Goal: Task Accomplishment & Management: Complete application form

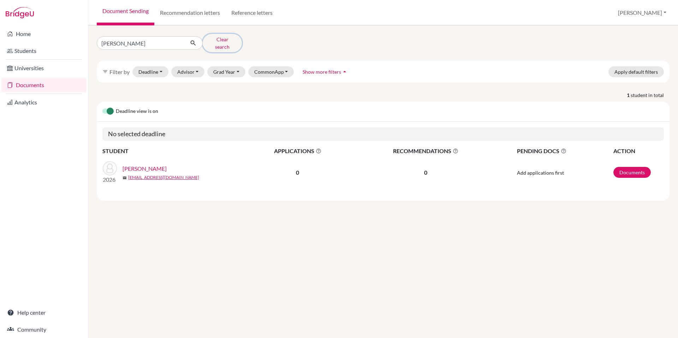
click at [225, 40] on button "Clear search" at bounding box center [222, 43] width 39 height 18
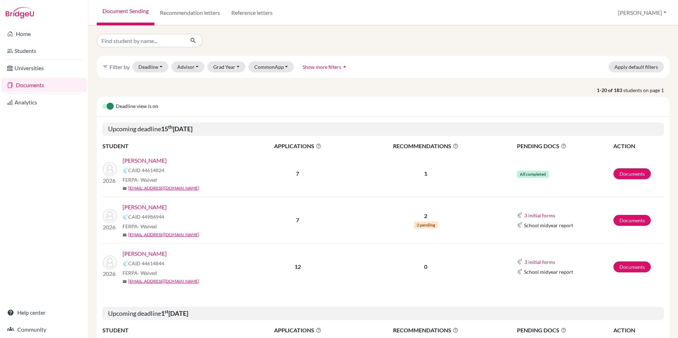
click at [144, 159] on link "Chapman, Levi" at bounding box center [145, 160] width 44 height 8
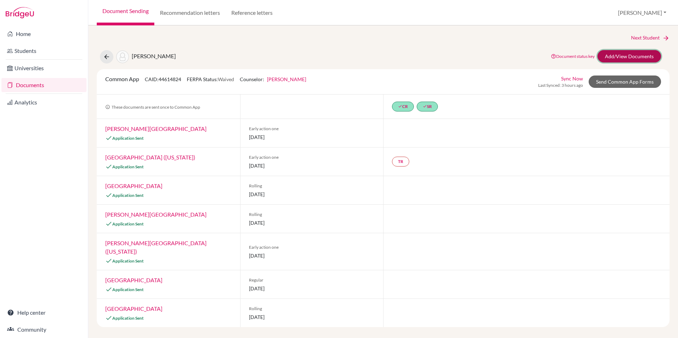
click at [647, 55] on link "Add/View Documents" at bounding box center [629, 56] width 64 height 12
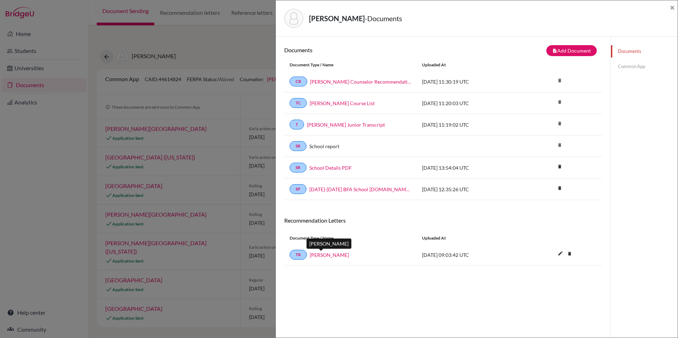
click at [320, 255] on link "Philip Dow" at bounding box center [329, 254] width 39 height 7
click at [626, 73] on link "Common App" at bounding box center [644, 66] width 67 height 12
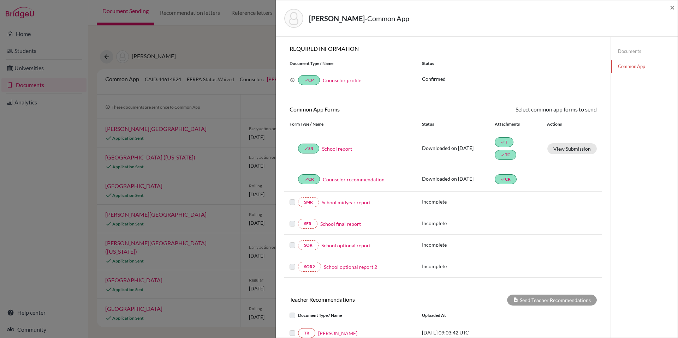
scroll to position [82, 0]
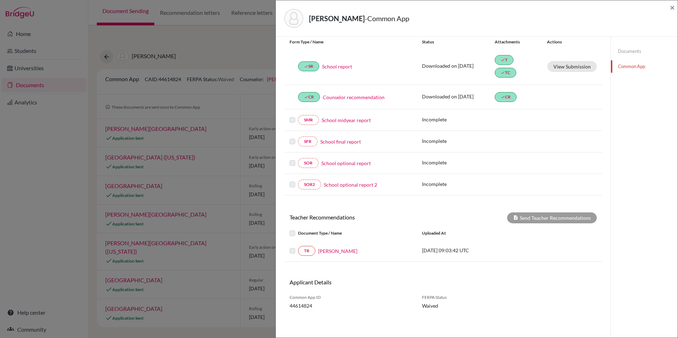
click at [298, 247] on label at bounding box center [298, 247] width 0 height 0
click at [298, 229] on label at bounding box center [298, 229] width 0 height 0
click at [547, 226] on div "Please select at least one complete teacher recommendation to send." at bounding box center [548, 238] width 71 height 25
click at [547, 221] on div "Send Teacher Recommendations" at bounding box center [552, 218] width 90 height 11
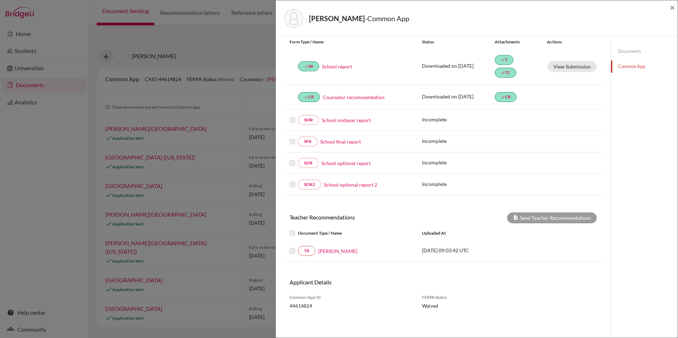
click at [298, 229] on label at bounding box center [298, 229] width 0 height 0
click at [298, 247] on label at bounding box center [298, 247] width 0 height 0
click at [394, 196] on div "× REQUIRED INFORMATION Document Type / Name Status Why am I being asked to do t…" at bounding box center [443, 146] width 318 height 367
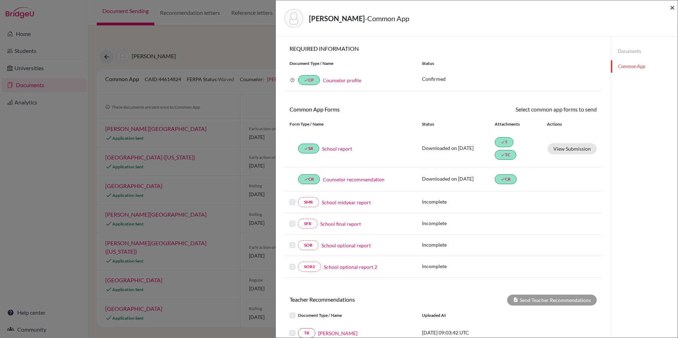
click at [671, 10] on span "×" at bounding box center [672, 7] width 5 height 10
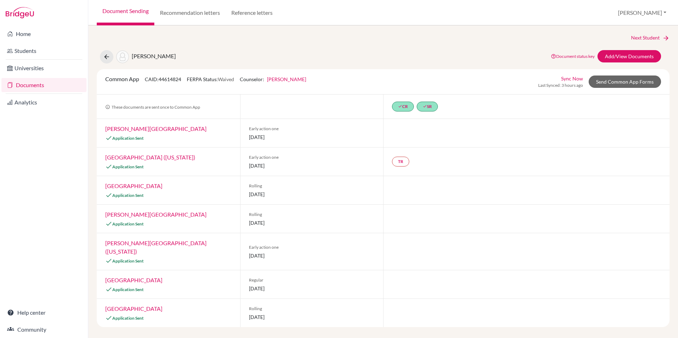
click at [38, 83] on link "Documents" at bounding box center [43, 85] width 85 height 14
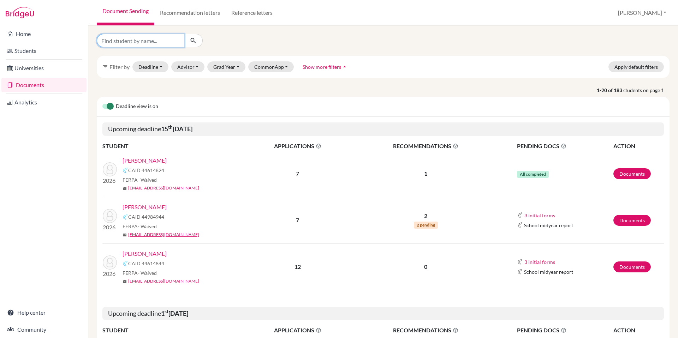
click at [148, 40] on input "Find student by name..." at bounding box center [141, 40] width 88 height 13
type input "chapman"
click button "submit" at bounding box center [193, 40] width 19 height 13
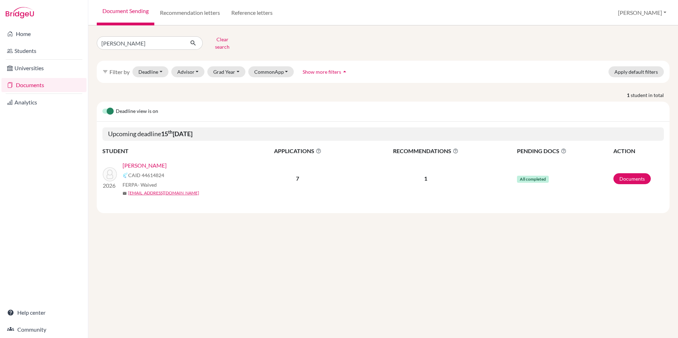
click at [139, 166] on div "Chapman, Levi CAID 44614824 FERPA - Waived mail lchapman26@bfacademy.de" at bounding box center [186, 178] width 126 height 35
click at [142, 161] on link "[PERSON_NAME]" at bounding box center [145, 165] width 44 height 8
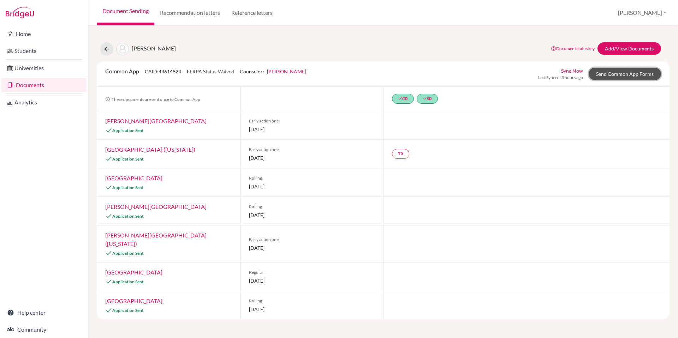
click at [631, 75] on link "Send Common App Forms" at bounding box center [625, 74] width 72 height 12
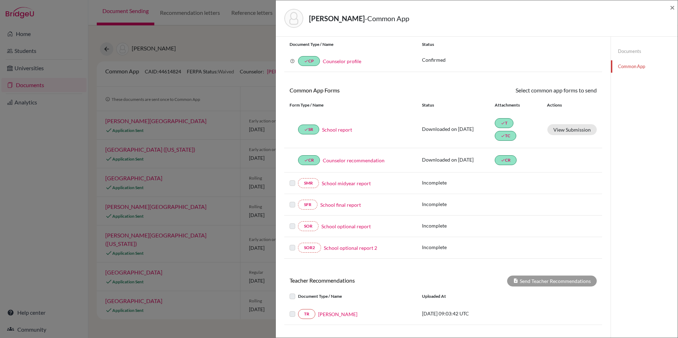
scroll to position [82, 0]
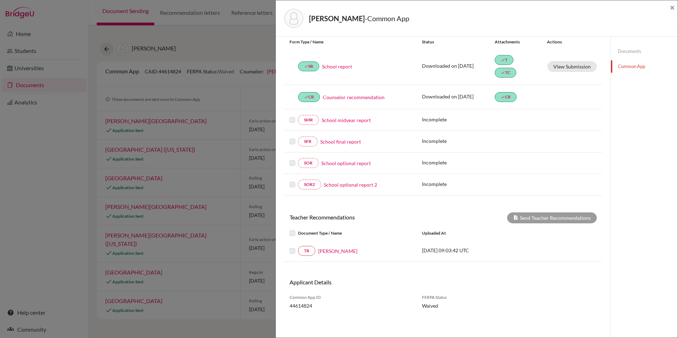
click at [298, 247] on label at bounding box center [298, 247] width 0 height 0
click at [328, 252] on link "Philip Dow" at bounding box center [337, 251] width 39 height 7
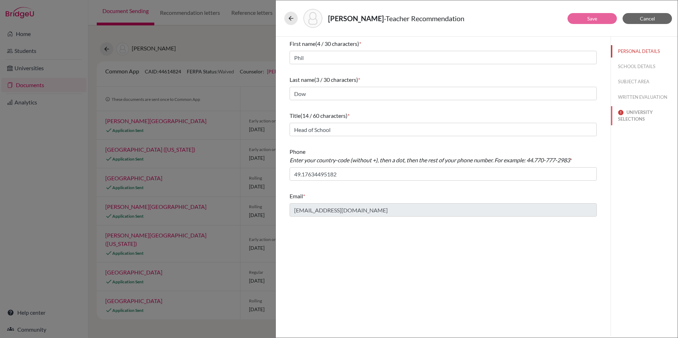
click at [630, 114] on button "UNIVERSITY SELECTIONS" at bounding box center [644, 115] width 67 height 19
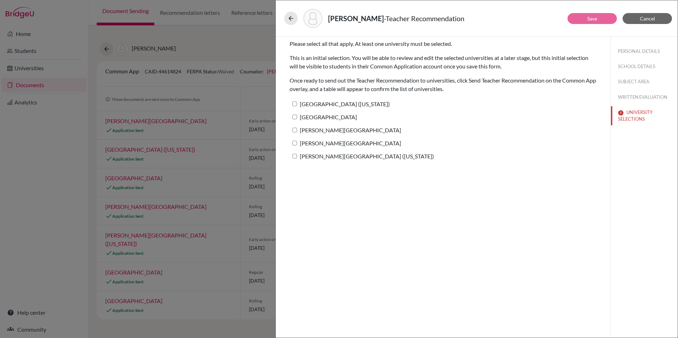
click at [318, 105] on label "Wheaton College (Illinois)" at bounding box center [340, 104] width 100 height 10
click at [297, 105] on input "Wheaton College (Illinois)" at bounding box center [294, 104] width 5 height 5
checkbox input "true"
click at [298, 118] on label "Appalachian State University" at bounding box center [323, 117] width 67 height 10
click at [297, 118] on input "Appalachian State University" at bounding box center [294, 117] width 5 height 5
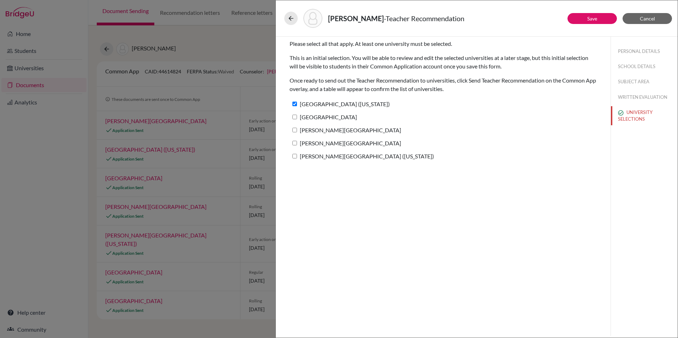
checkbox input "true"
click at [299, 131] on label "Berry College" at bounding box center [346, 130] width 112 height 10
click at [297, 131] on input "Berry College" at bounding box center [294, 130] width 5 height 5
checkbox input "true"
click at [299, 139] on label "Taylor University" at bounding box center [346, 143] width 112 height 10
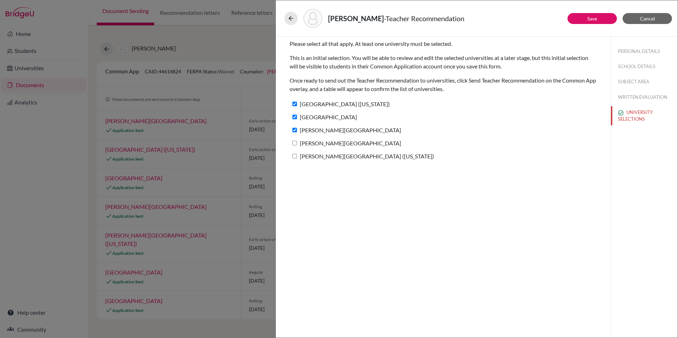
click at [297, 141] on input "Taylor University" at bounding box center [294, 143] width 5 height 5
checkbox input "true"
click at [303, 160] on label "[PERSON_NAME][GEOGRAPHIC_DATA] ([US_STATE])" at bounding box center [362, 156] width 144 height 10
click at [297, 159] on input "[PERSON_NAME][GEOGRAPHIC_DATA] ([US_STATE])" at bounding box center [294, 156] width 5 height 5
checkbox input "true"
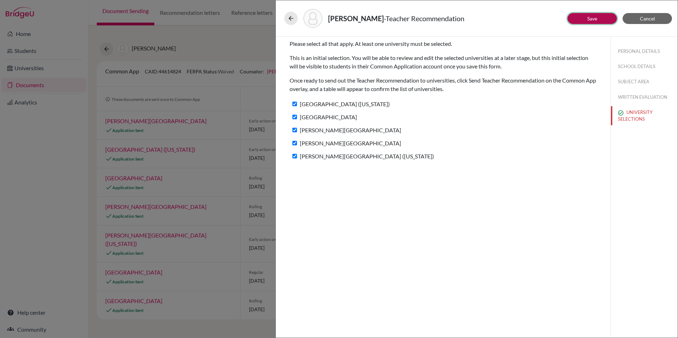
click at [585, 20] on button "Save" at bounding box center [591, 18] width 49 height 11
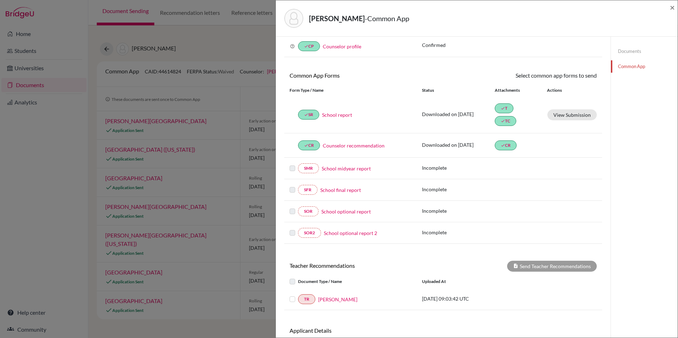
scroll to position [82, 0]
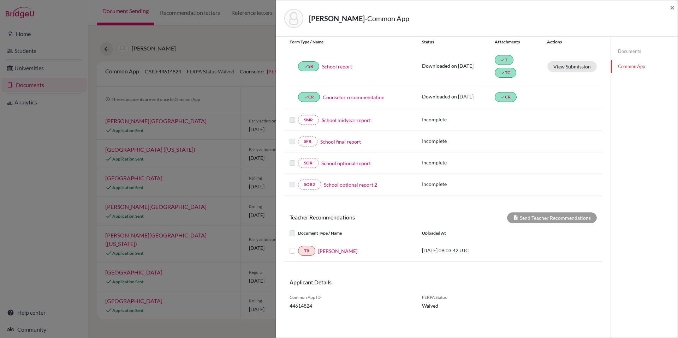
click at [298, 247] on label at bounding box center [298, 247] width 0 height 0
click at [0, 0] on input "checkbox" at bounding box center [0, 0] width 0 height 0
click at [572, 216] on button "Send Teacher Recommendations" at bounding box center [552, 218] width 90 height 11
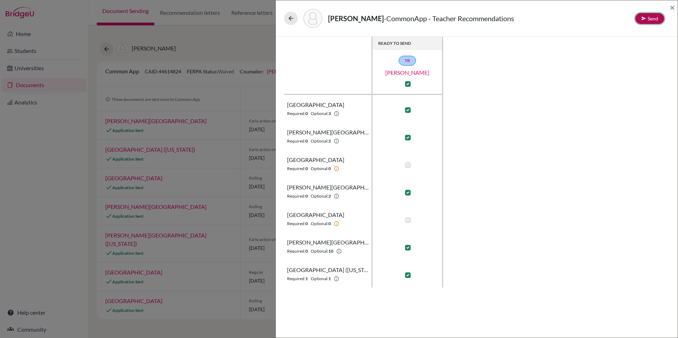
click at [644, 20] on icon at bounding box center [643, 18] width 5 height 5
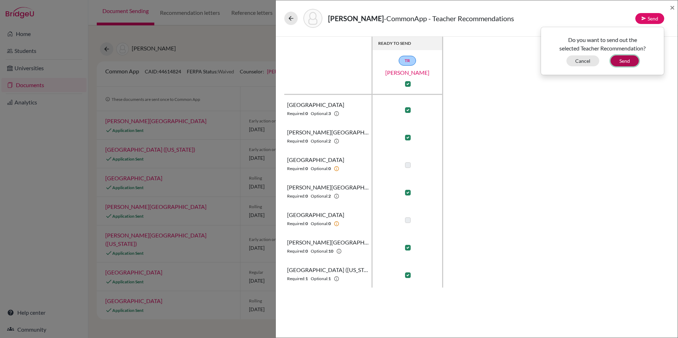
click at [626, 63] on button "Send" at bounding box center [625, 60] width 28 height 11
checkbox input "false"
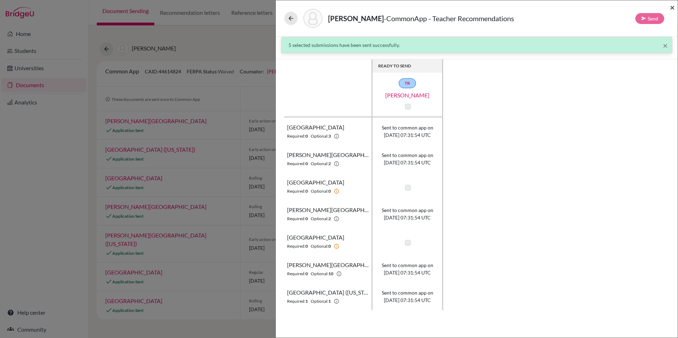
click at [674, 7] on span "×" at bounding box center [672, 7] width 5 height 10
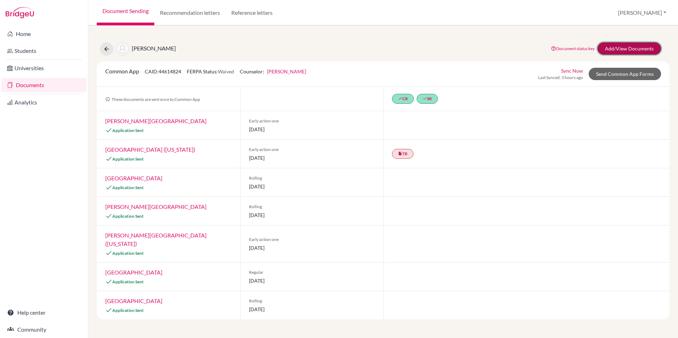
click at [618, 44] on link "Add/View Documents" at bounding box center [629, 48] width 64 height 12
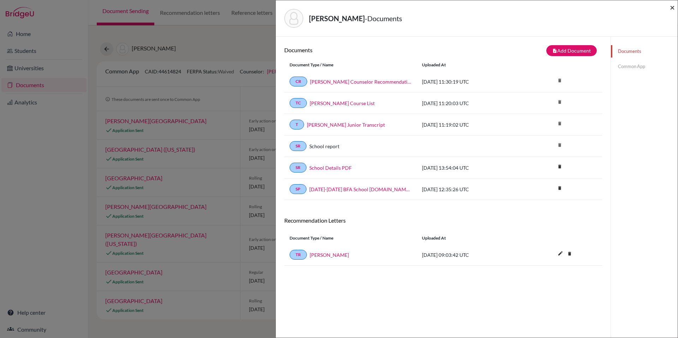
click at [672, 7] on span "×" at bounding box center [672, 7] width 5 height 10
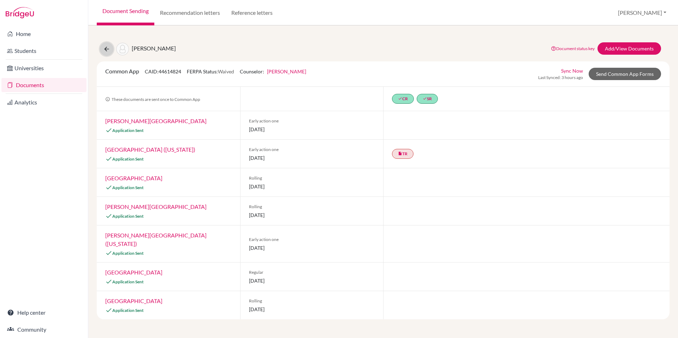
click at [105, 49] on icon at bounding box center [106, 49] width 7 height 7
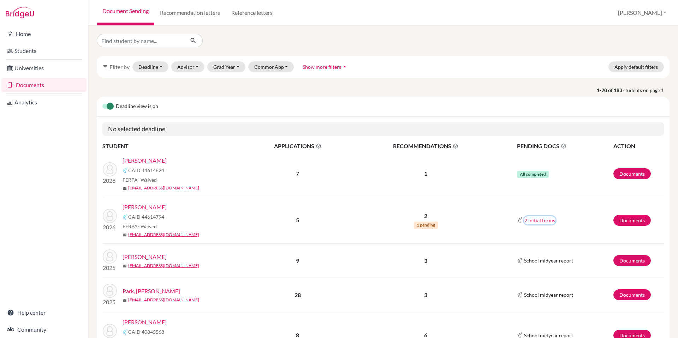
click at [533, 219] on button "2 initial forms" at bounding box center [539, 220] width 31 height 8
click at [159, 206] on link "[PERSON_NAME]" at bounding box center [145, 207] width 44 height 8
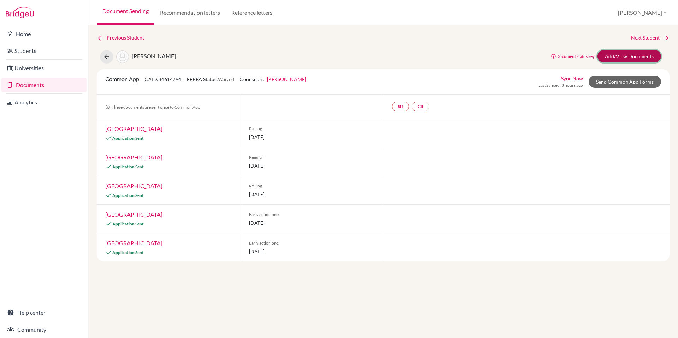
click at [625, 56] on link "Add/View Documents" at bounding box center [629, 56] width 64 height 12
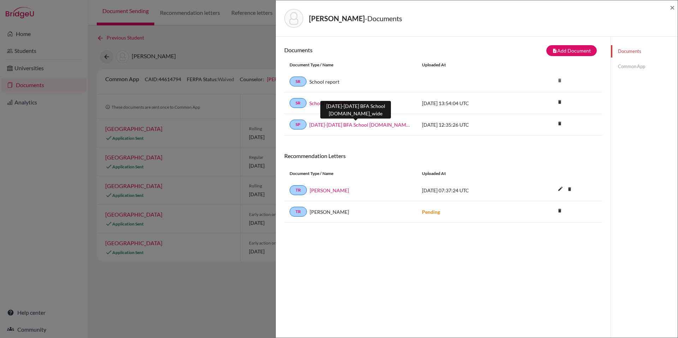
click at [364, 124] on link "[DATE]-[DATE] BFA School [DOMAIN_NAME]_wide" at bounding box center [360, 124] width 102 height 7
click at [674, 8] on span "×" at bounding box center [672, 7] width 5 height 10
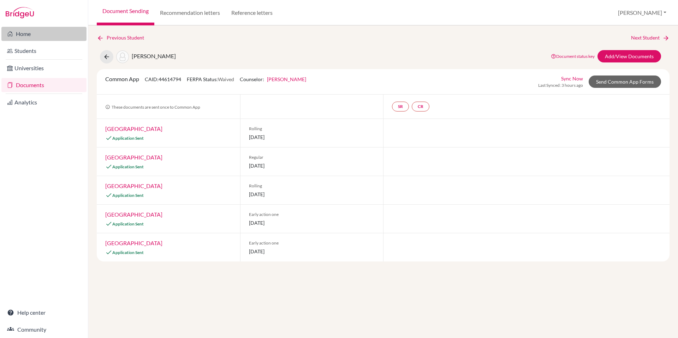
click at [28, 32] on link "Home" at bounding box center [43, 34] width 85 height 14
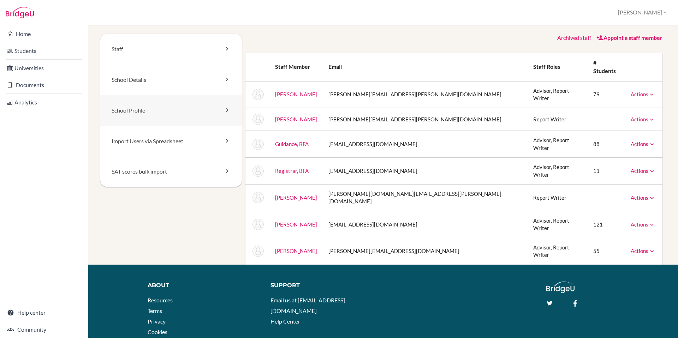
click at [144, 112] on link "School Profile" at bounding box center [171, 110] width 142 height 31
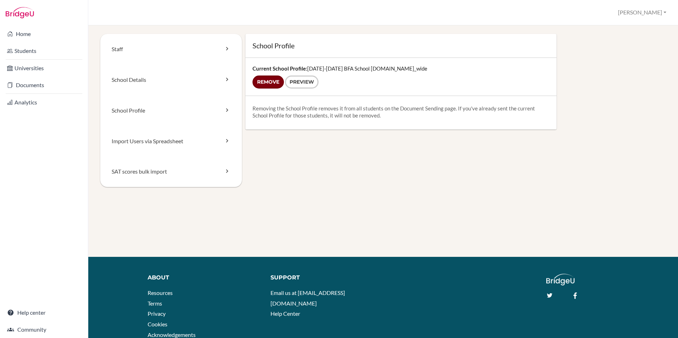
click at [267, 81] on input "Remove" at bounding box center [267, 82] width 31 height 13
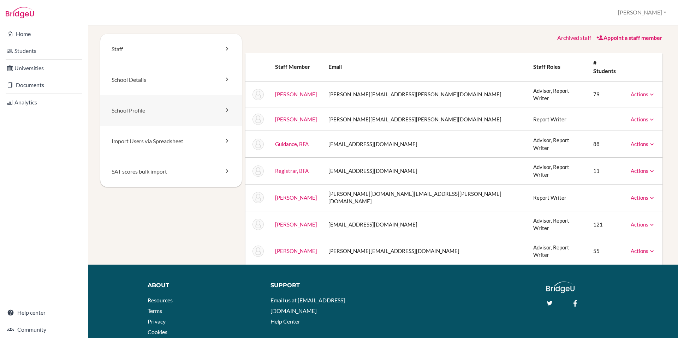
click at [123, 116] on link "School Profile" at bounding box center [171, 110] width 142 height 31
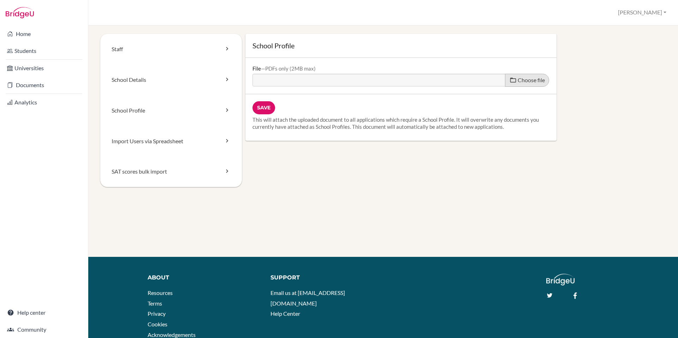
click at [530, 81] on span "Choose file" at bounding box center [531, 80] width 27 height 7
click at [361, 81] on input "Choose file" at bounding box center [306, 78] width 108 height 8
type input "C:\fakepath\2025-2026 BFA School Profile.pdf"
type input "2025-2026 BFA School Profile.pdf"
click at [267, 107] on input "Save" at bounding box center [263, 107] width 23 height 13
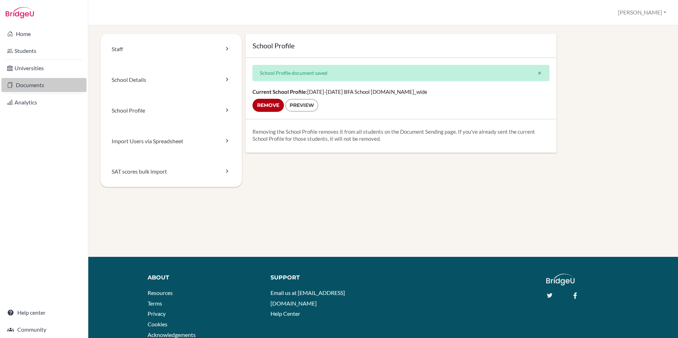
click at [23, 85] on link "Documents" at bounding box center [43, 85] width 85 height 14
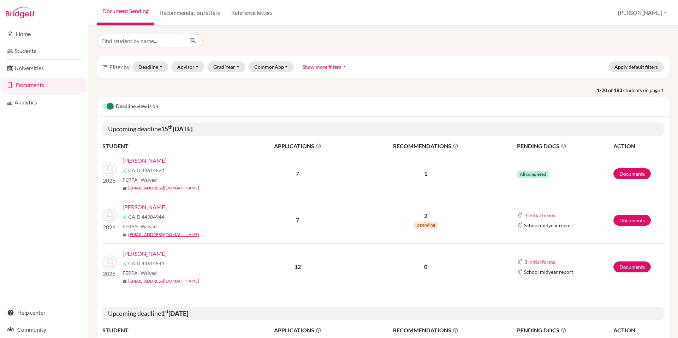
click at [148, 161] on link "[PERSON_NAME]" at bounding box center [145, 160] width 44 height 8
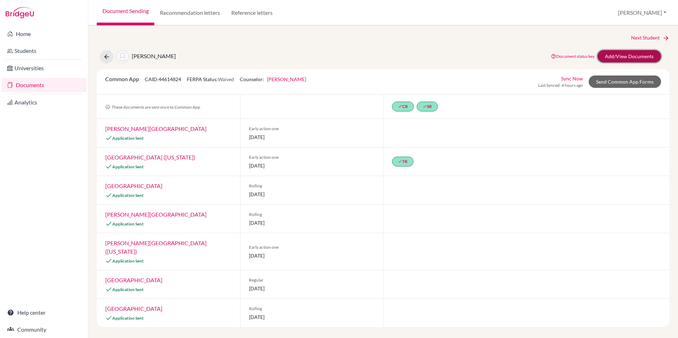
click at [627, 57] on link "Add/View Documents" at bounding box center [629, 56] width 64 height 12
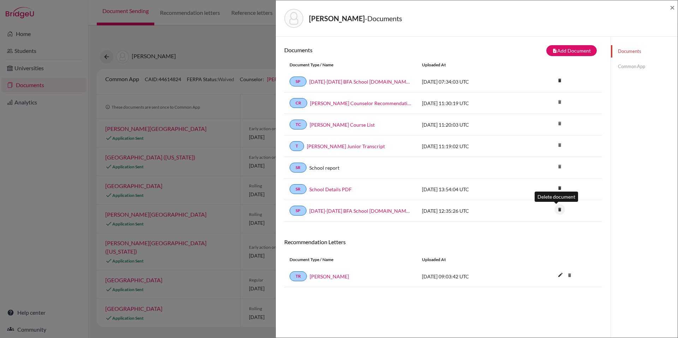
click at [556, 210] on icon "delete" at bounding box center [559, 209] width 11 height 11
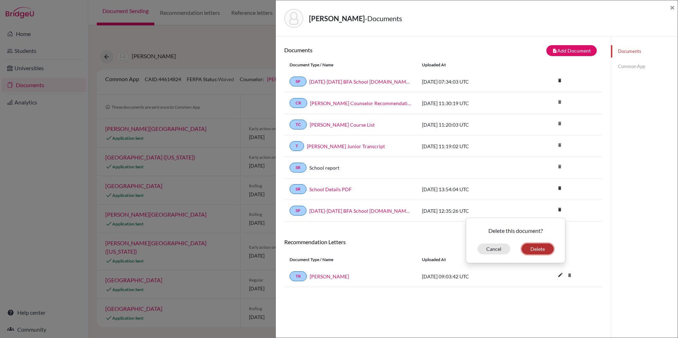
click at [540, 248] on button "Delete" at bounding box center [538, 249] width 32 height 11
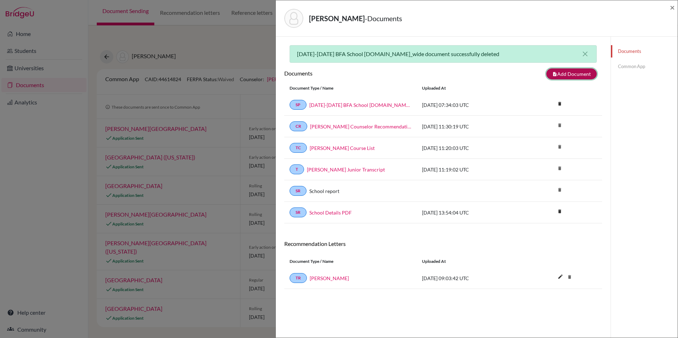
click at [558, 72] on button "note_add Add Document" at bounding box center [571, 74] width 50 height 11
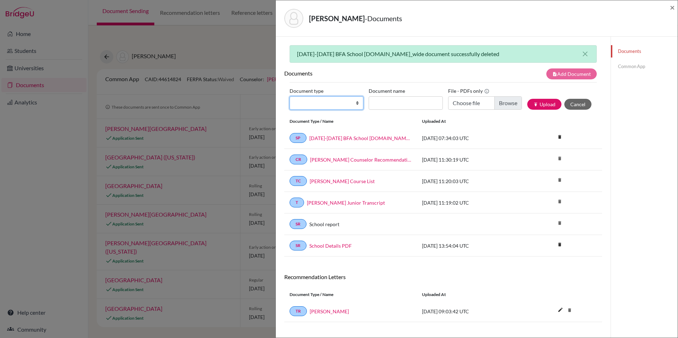
click at [355, 103] on select "Change explanation for Common App reports Counselor recommendation Internationa…" at bounding box center [327, 102] width 74 height 13
select select "1"
click at [290, 96] on select "Change explanation for Common App reports Counselor recommendation Internationa…" at bounding box center [327, 102] width 74 height 13
click at [412, 103] on input "Document name" at bounding box center [406, 102] width 74 height 13
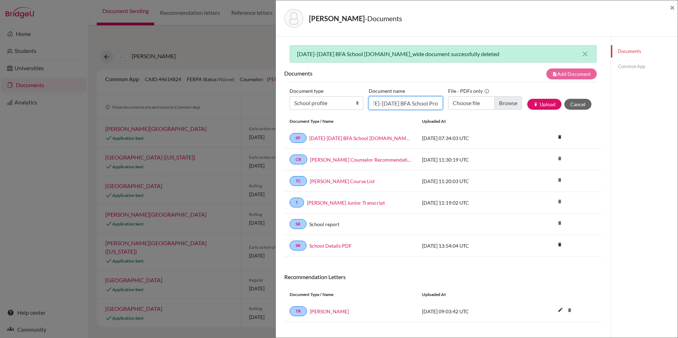
type input "2024-2025 BFA School Profile"
click at [505, 104] on input "Choose file" at bounding box center [485, 102] width 74 height 13
type input "C:\fakepath\2025-2026 BFA School Profile.pdf"
click at [385, 104] on input "2024-2025 BFA School Profile" at bounding box center [406, 102] width 74 height 13
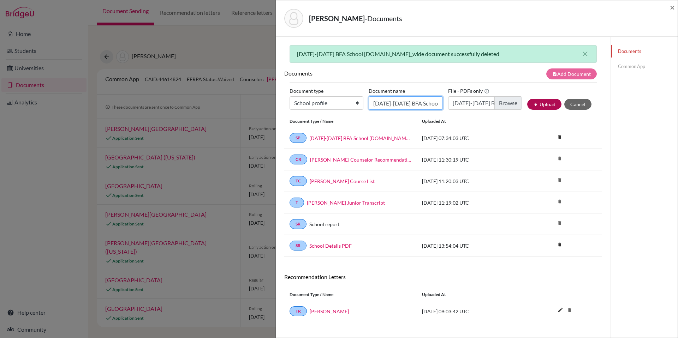
type input "2025-2026 BFA School Profile"
click at [541, 103] on button "publish Upload" at bounding box center [544, 104] width 34 height 11
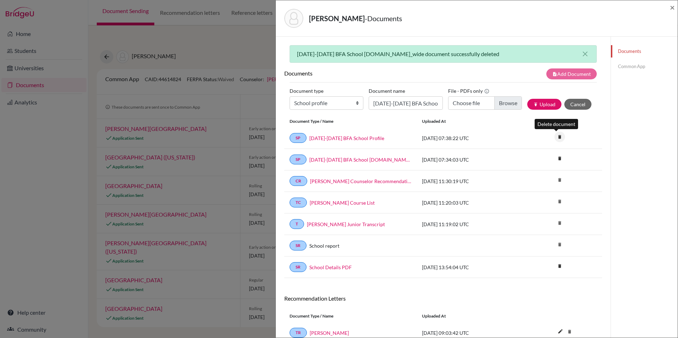
click at [559, 137] on icon "delete" at bounding box center [559, 137] width 11 height 11
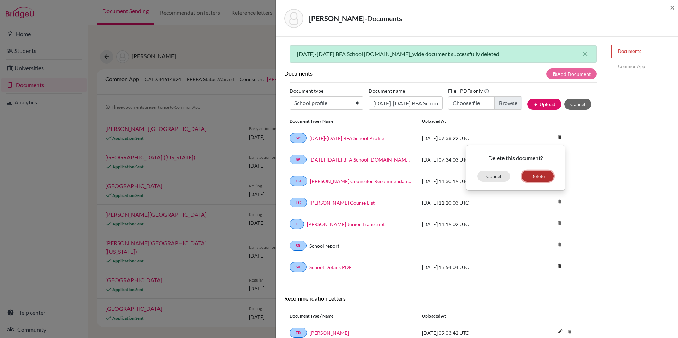
click at [533, 178] on button "Delete" at bounding box center [538, 176] width 32 height 11
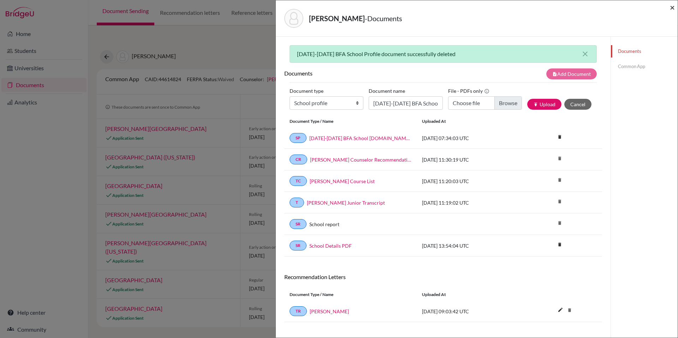
click at [673, 10] on span "×" at bounding box center [672, 7] width 5 height 10
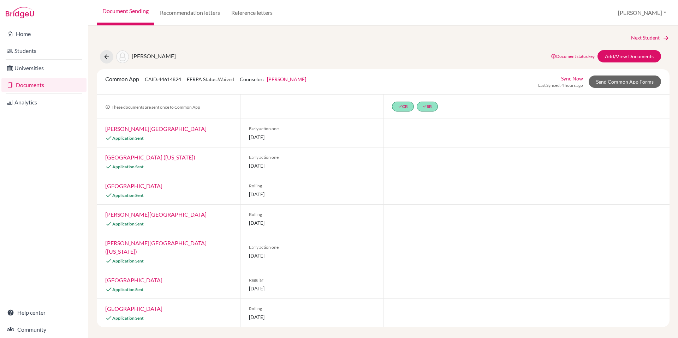
click at [26, 85] on link "Documents" at bounding box center [43, 85] width 85 height 14
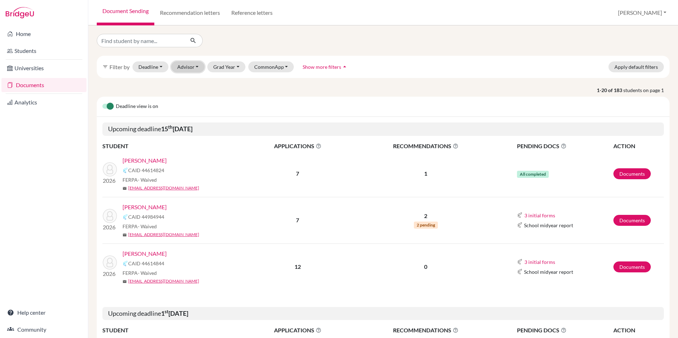
click at [192, 66] on button "Advisor" at bounding box center [188, 66] width 34 height 11
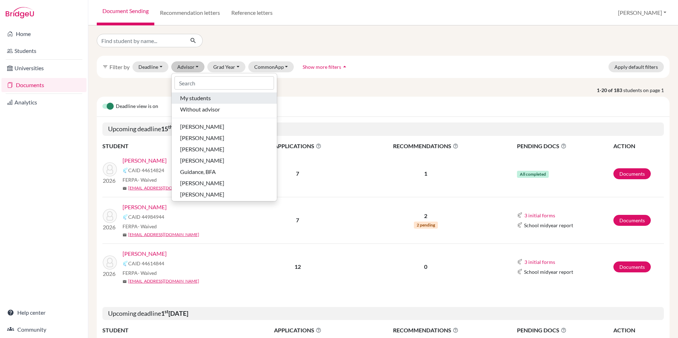
click at [203, 99] on span "My students" at bounding box center [195, 98] width 31 height 8
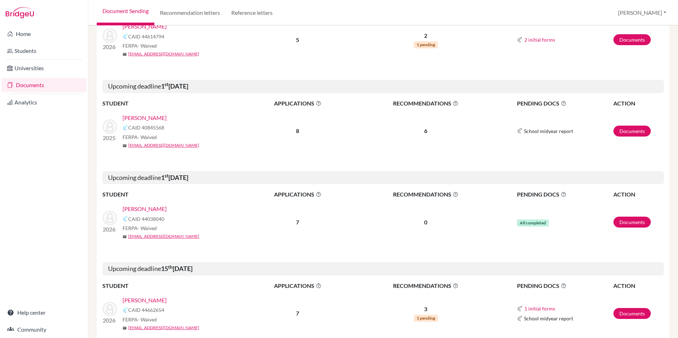
scroll to position [260, 0]
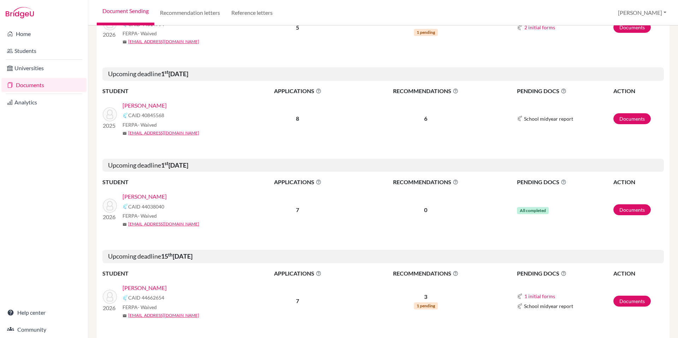
click at [153, 197] on link "Carpenter, Anna" at bounding box center [145, 196] width 44 height 8
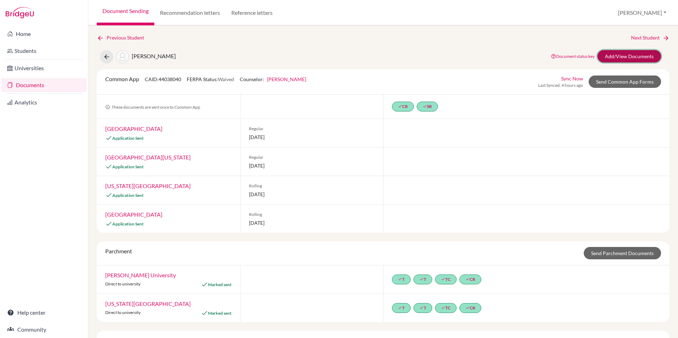
click at [627, 55] on link "Add/View Documents" at bounding box center [629, 56] width 64 height 12
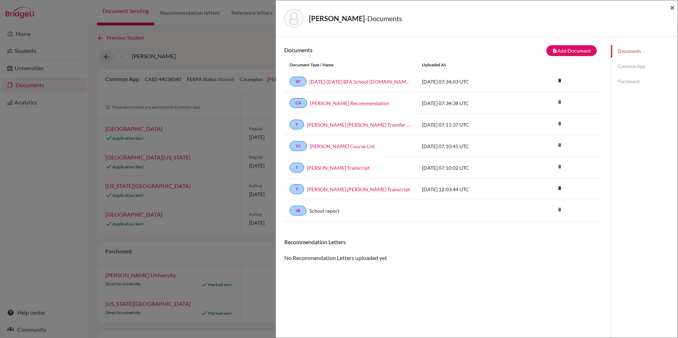
click at [671, 5] on span "×" at bounding box center [672, 7] width 5 height 10
click at [668, 7] on div "Carpenter, Anna - Documents ×" at bounding box center [477, 18] width 396 height 30
click at [671, 6] on span "×" at bounding box center [672, 7] width 5 height 10
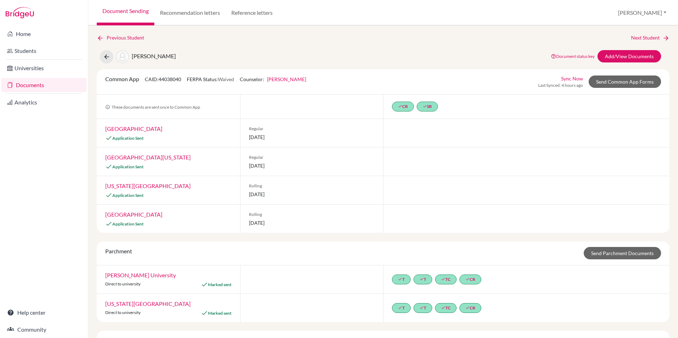
click at [29, 88] on link "Documents" at bounding box center [43, 85] width 85 height 14
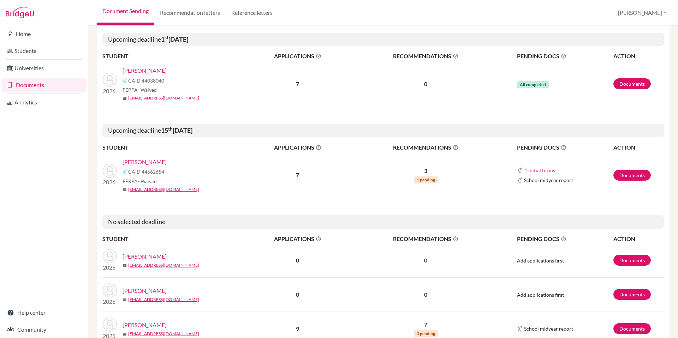
scroll to position [392, 0]
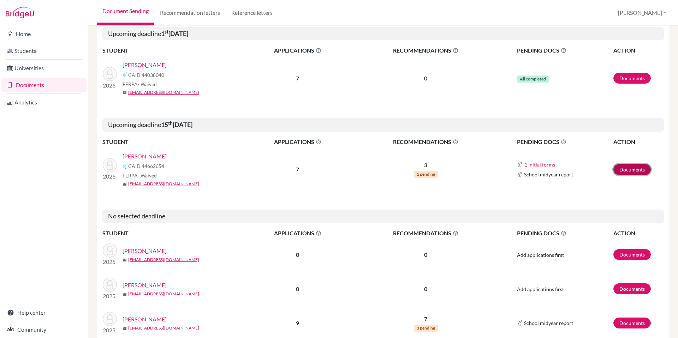
click at [618, 172] on link "Documents" at bounding box center [631, 169] width 37 height 11
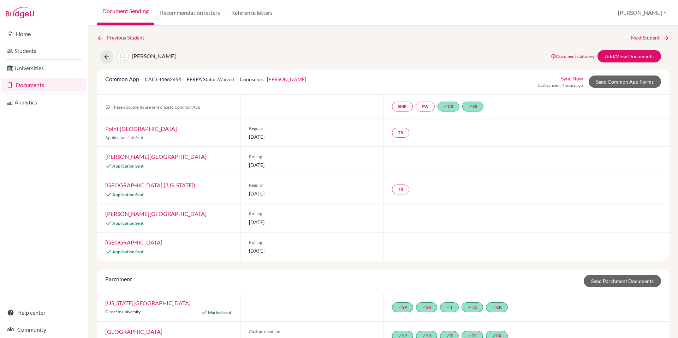
scroll to position [20, 0]
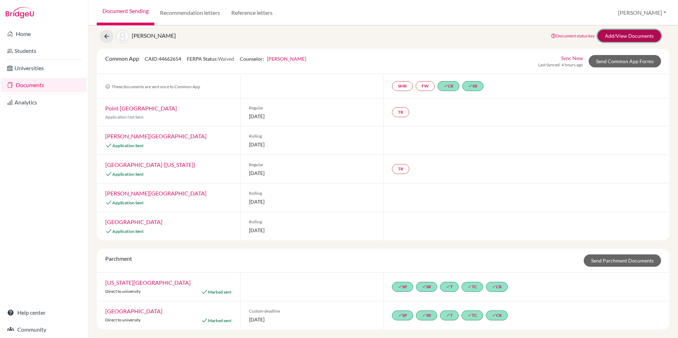
click at [627, 39] on link "Add/View Documents" at bounding box center [629, 36] width 64 height 12
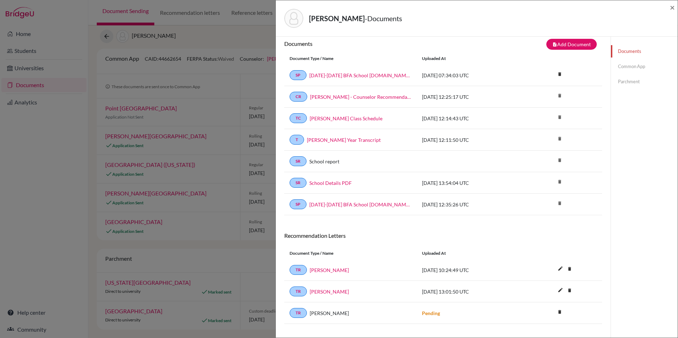
scroll to position [7, 0]
click at [634, 68] on link "Common App" at bounding box center [644, 66] width 67 height 12
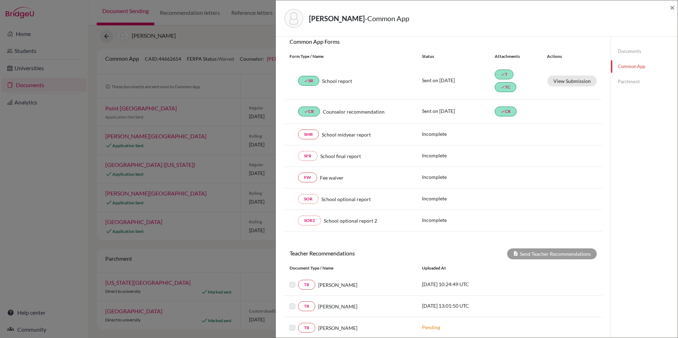
scroll to position [22, 0]
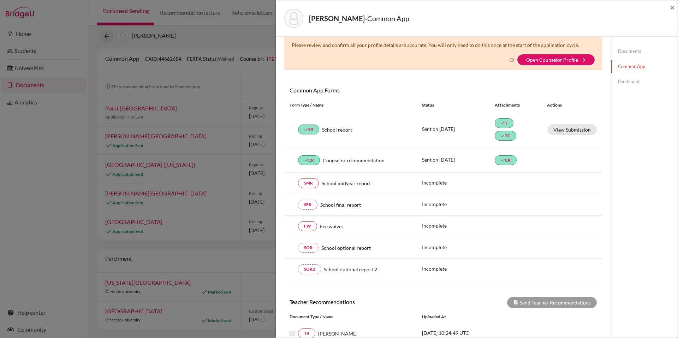
click at [626, 51] on link "Documents" at bounding box center [644, 51] width 67 height 12
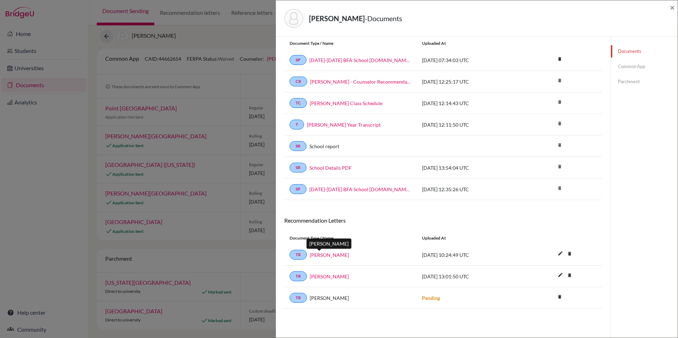
click at [325, 254] on link "Eli Cooke" at bounding box center [329, 254] width 39 height 7
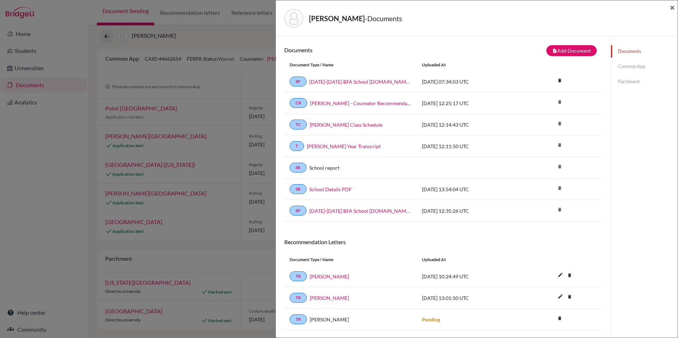
click at [673, 8] on span "×" at bounding box center [672, 7] width 5 height 10
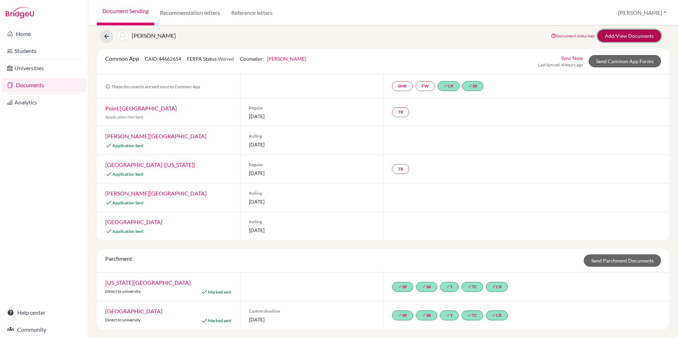
click at [616, 37] on link "Add/View Documents" at bounding box center [629, 36] width 64 height 12
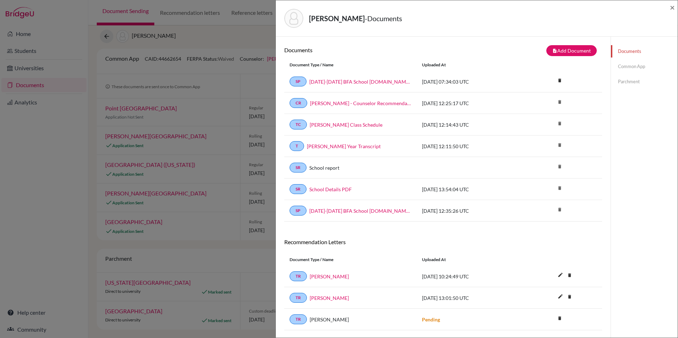
click at [635, 67] on link "Common App" at bounding box center [644, 66] width 67 height 12
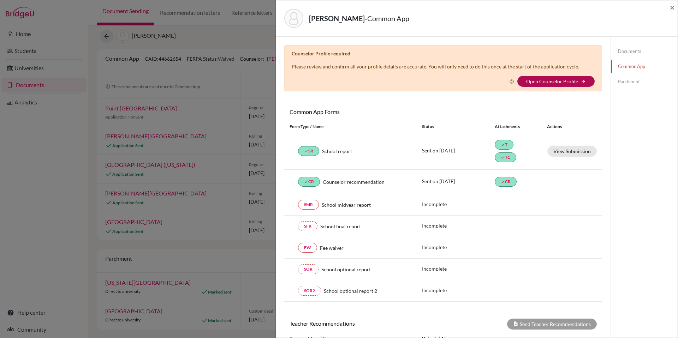
click at [559, 82] on link "Open Counselor Profile" at bounding box center [552, 81] width 52 height 6
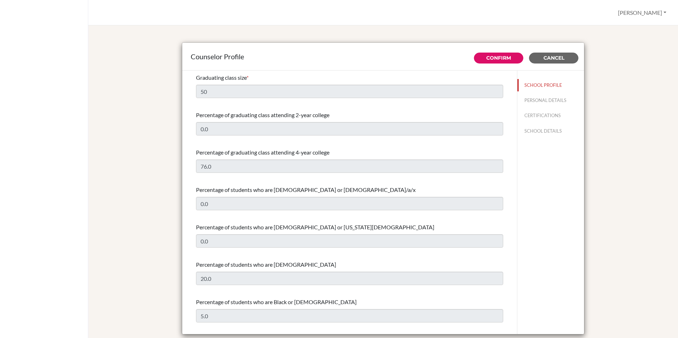
select select "1"
select select "352180"
click at [550, 100] on button "PERSONAL DETAILS" at bounding box center [550, 100] width 67 height 12
type input "[PERSON_NAME]"
type input "Witty"
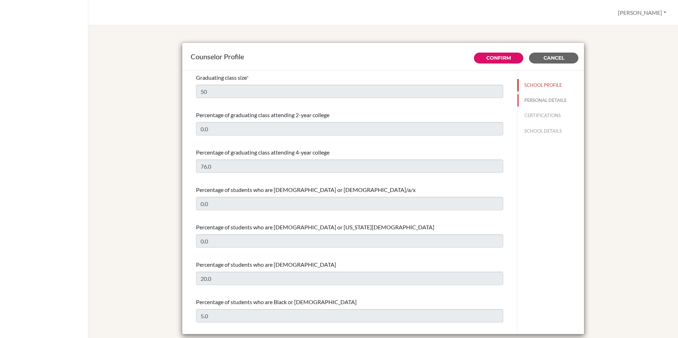
type input "Advisor"
type input "49.762-691-610"
type input "[PERSON_NAME][EMAIL_ADDRESS][DOMAIN_NAME]"
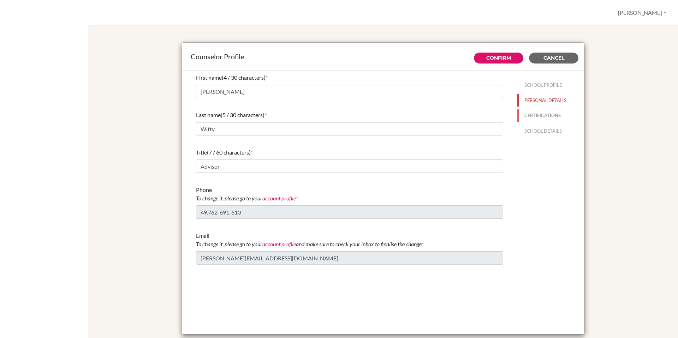
click at [544, 116] on button "CERTIFICATIONS" at bounding box center [550, 115] width 67 height 12
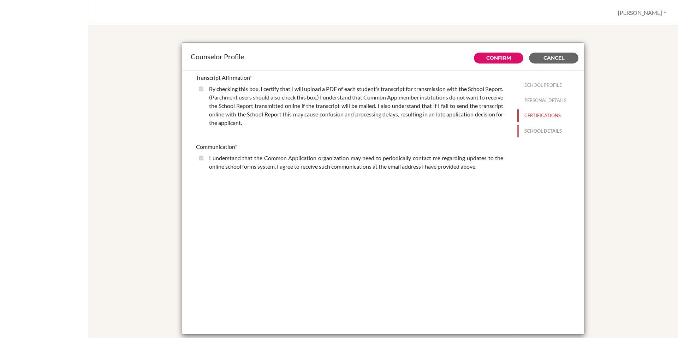
click at [542, 132] on button "SCHOOL DETAILS" at bounding box center [550, 131] width 67 height 12
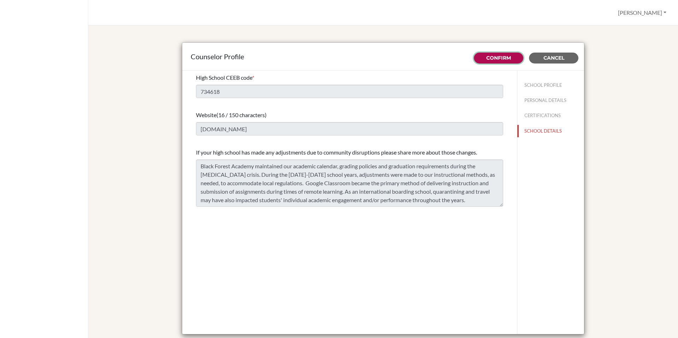
click at [495, 59] on link "Confirm" at bounding box center [498, 58] width 25 height 6
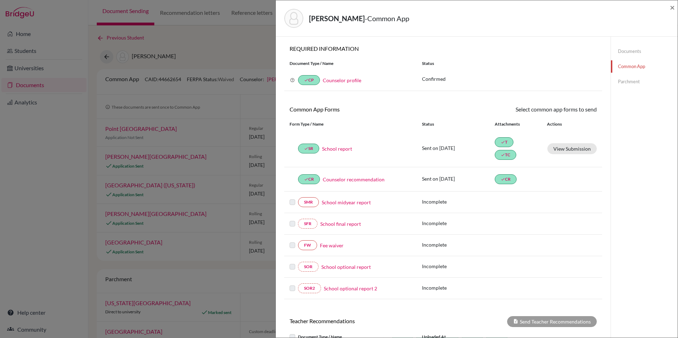
click at [627, 52] on link "Documents" at bounding box center [644, 51] width 67 height 12
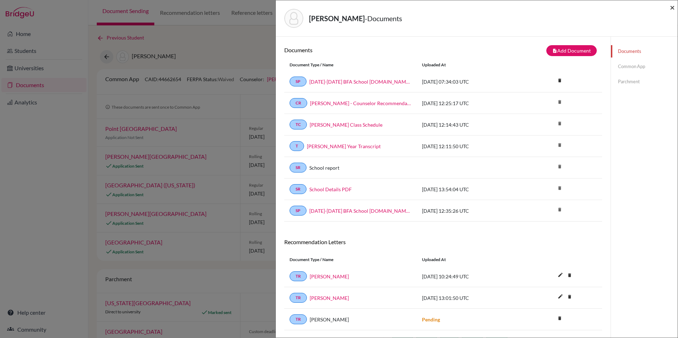
click at [672, 7] on span "×" at bounding box center [672, 7] width 5 height 10
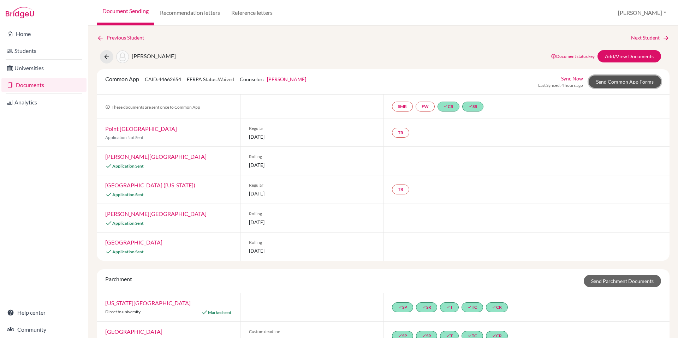
click at [617, 84] on link "Send Common App Forms" at bounding box center [625, 82] width 72 height 12
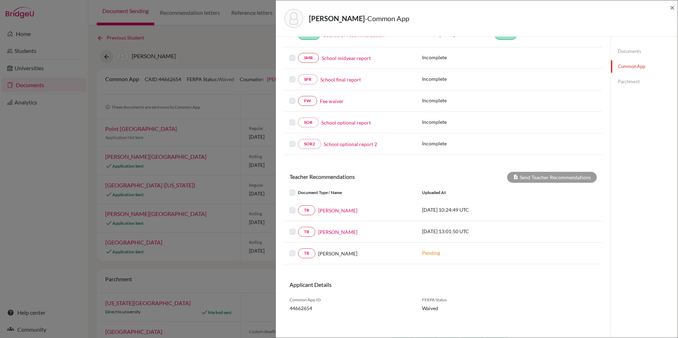
scroll to position [147, 0]
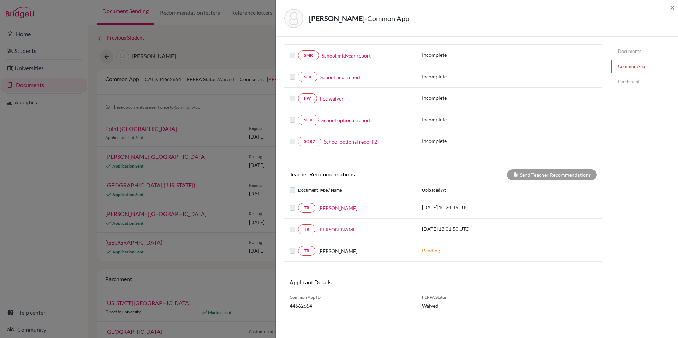
click at [298, 186] on label at bounding box center [298, 186] width 0 height 0
click at [298, 204] on label at bounding box center [298, 204] width 0 height 0
click at [331, 208] on link "Eli Cooke" at bounding box center [337, 207] width 39 height 7
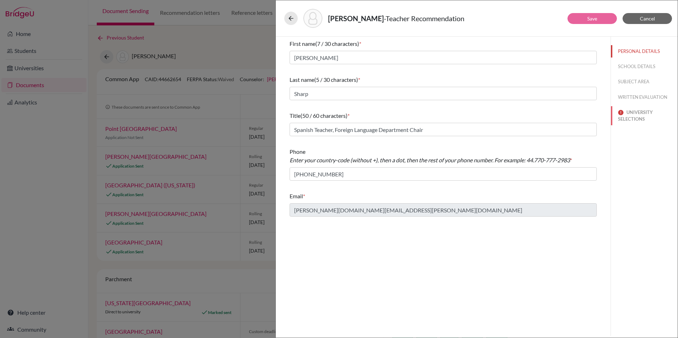
click at [629, 118] on button "UNIVERSITY SELECTIONS" at bounding box center [644, 115] width 67 height 19
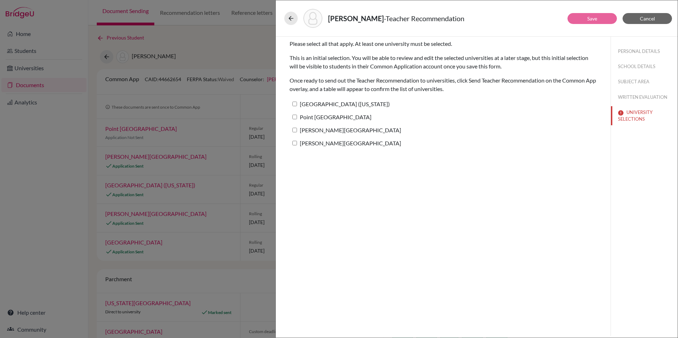
click at [295, 106] on label "Wheaton College (Illinois)" at bounding box center [340, 104] width 100 height 10
click at [295, 106] on input "Wheaton College (Illinois)" at bounding box center [294, 104] width 5 height 5
checkbox input "true"
click at [295, 116] on input "Point Loma Nazarene University" at bounding box center [294, 117] width 5 height 5
checkbox input "true"
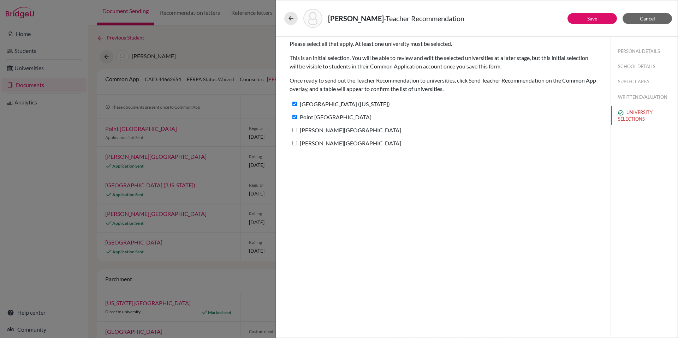
click at [295, 128] on input "Calvin University" at bounding box center [294, 130] width 5 height 5
checkbox input "true"
click at [294, 143] on input "Taylor University" at bounding box center [294, 143] width 5 height 5
checkbox input "true"
click at [603, 22] on button "Save" at bounding box center [591, 18] width 49 height 11
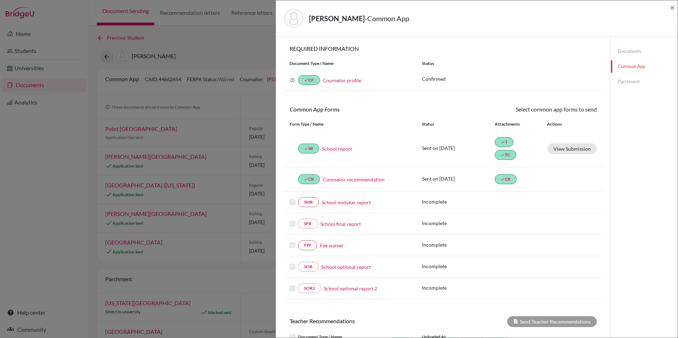
scroll to position [147, 0]
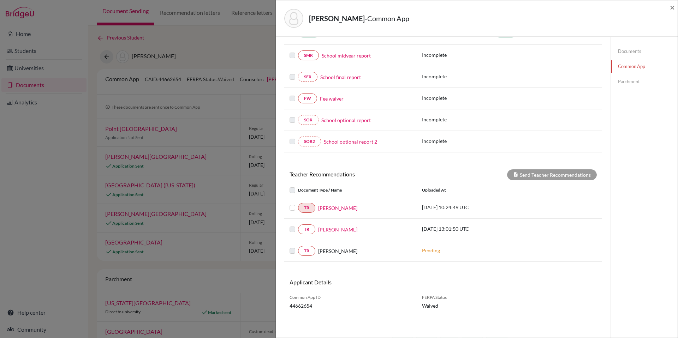
click at [298, 225] on label at bounding box center [298, 225] width 0 height 0
click at [334, 229] on link "Harrison Elkins" at bounding box center [337, 229] width 39 height 7
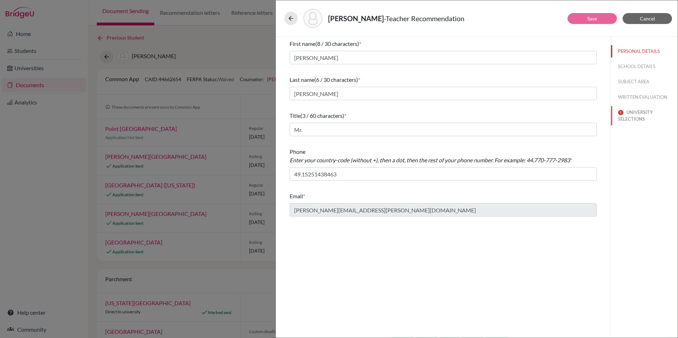
click at [636, 114] on button "UNIVERSITY SELECTIONS" at bounding box center [644, 115] width 67 height 19
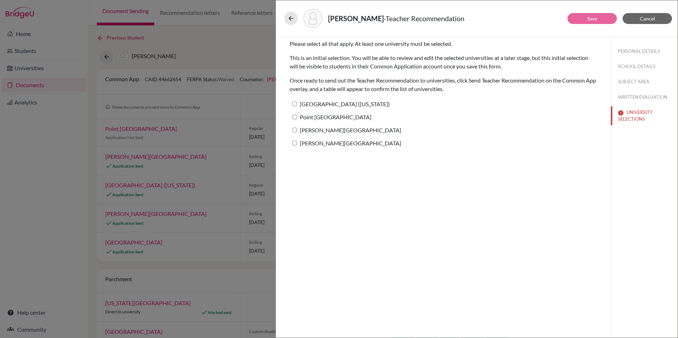
click at [295, 102] on input "Wheaton College (Illinois)" at bounding box center [294, 104] width 5 height 5
checkbox input "true"
click at [295, 119] on input "Point Loma Nazarene University" at bounding box center [294, 117] width 5 height 5
checkbox input "true"
click at [295, 131] on input "Calvin University" at bounding box center [294, 130] width 5 height 5
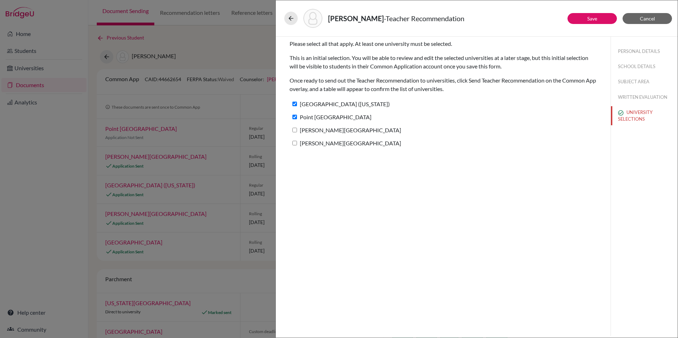
checkbox input "true"
click at [295, 144] on input "Taylor University" at bounding box center [294, 143] width 5 height 5
checkbox input "true"
click at [594, 17] on link "Save" at bounding box center [592, 19] width 10 height 6
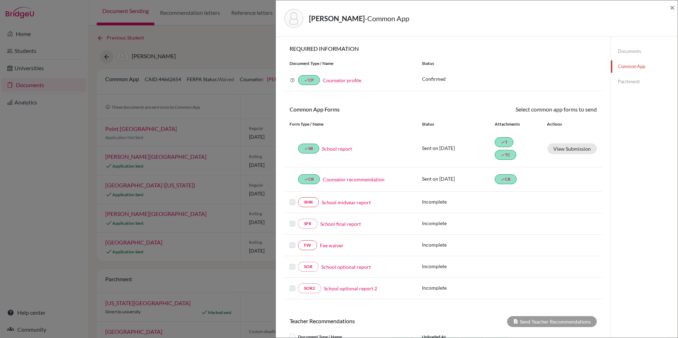
scroll to position [147, 0]
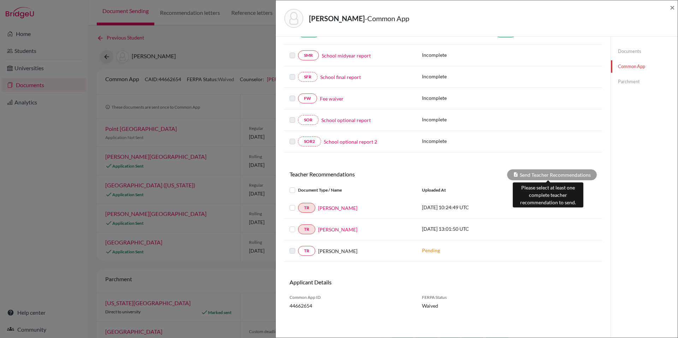
click at [537, 171] on div "Send Teacher Recommendations" at bounding box center [552, 175] width 90 height 11
click at [298, 186] on label at bounding box center [298, 186] width 0 height 0
click at [0, 0] on input "checkbox" at bounding box center [0, 0] width 0 height 0
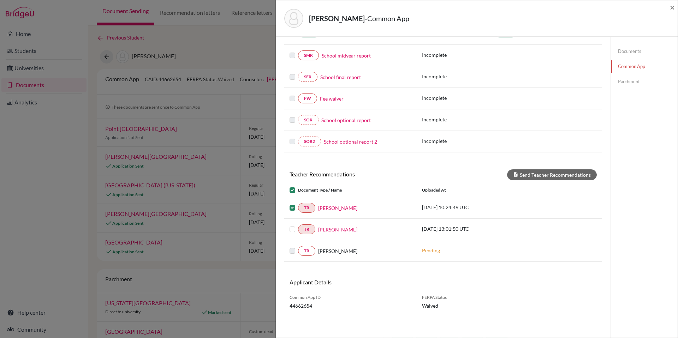
click at [298, 225] on label at bounding box center [298, 225] width 0 height 0
click at [0, 0] on input "checkbox" at bounding box center [0, 0] width 0 height 0
click at [537, 175] on button "Send Teacher Recommendations" at bounding box center [552, 175] width 90 height 11
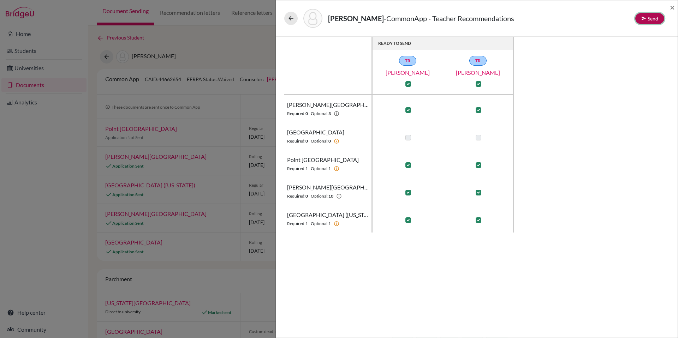
click at [651, 20] on button "Send" at bounding box center [649, 18] width 29 height 11
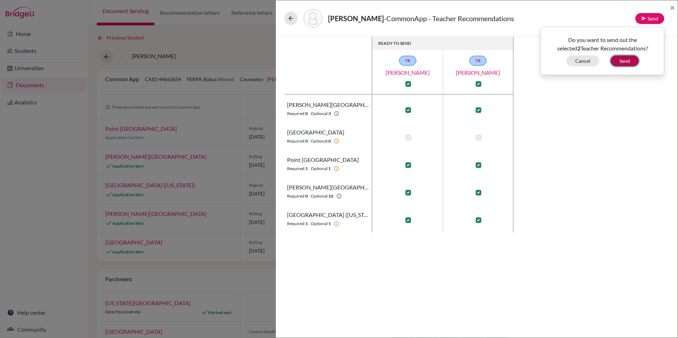
click at [628, 62] on button "Send" at bounding box center [625, 60] width 28 height 11
checkbox input "false"
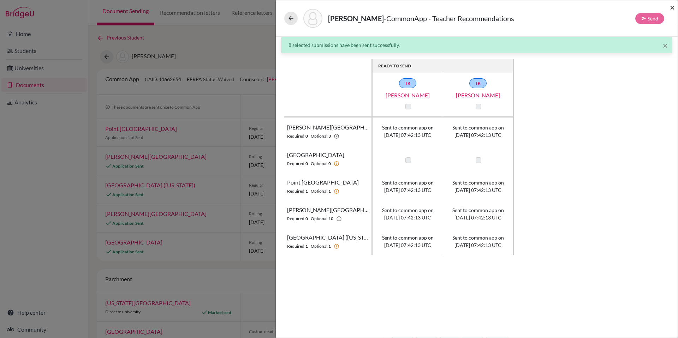
click at [672, 7] on span "×" at bounding box center [672, 7] width 5 height 10
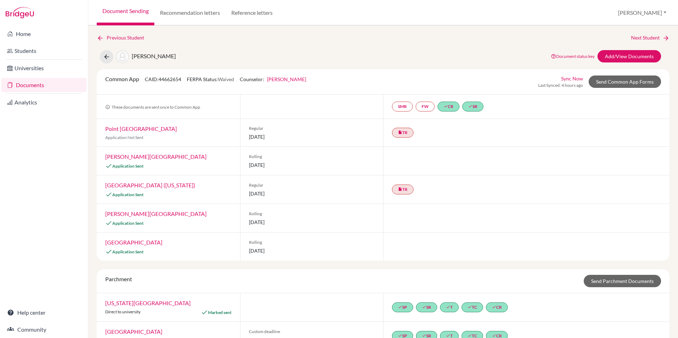
click at [569, 77] on link "Sync Now" at bounding box center [572, 78] width 22 height 7
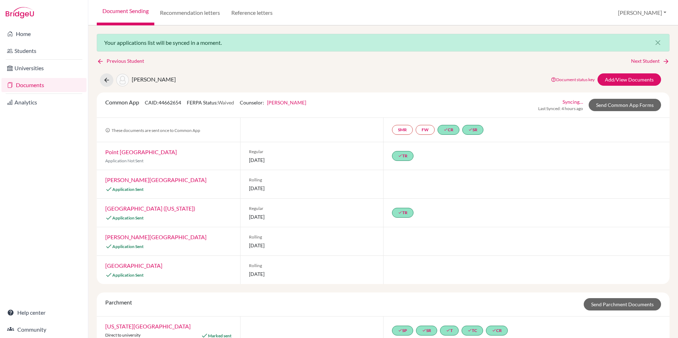
click at [30, 88] on link "Documents" at bounding box center [43, 85] width 85 height 14
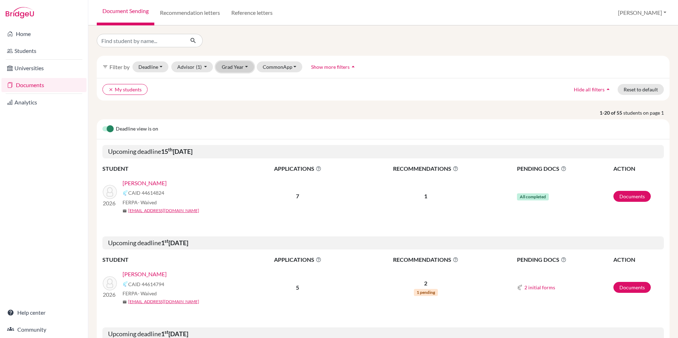
click at [235, 64] on button "Grad Year" at bounding box center [235, 66] width 38 height 11
click at [242, 117] on div "2026" at bounding box center [237, 116] width 25 height 8
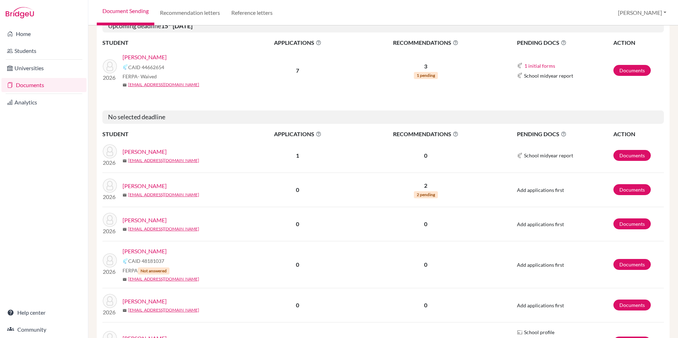
scroll to position [400, 0]
click at [167, 186] on link "[PERSON_NAME]" at bounding box center [145, 185] width 44 height 8
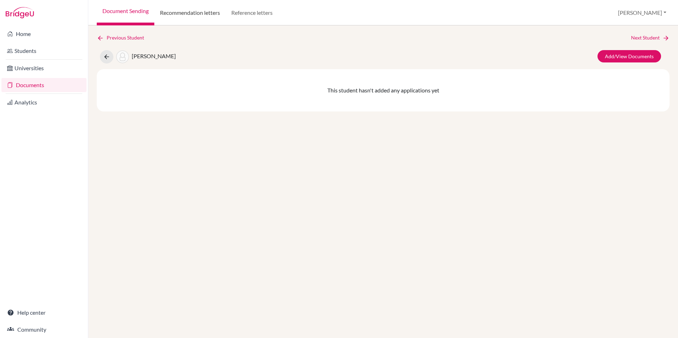
click at [190, 9] on link "Recommendation letters" at bounding box center [189, 12] width 71 height 25
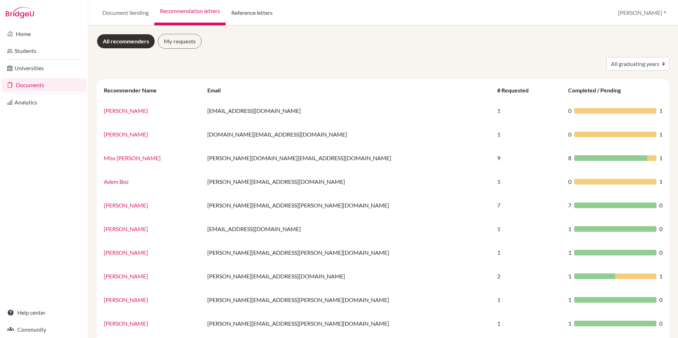
click at [254, 10] on link "Reference letters" at bounding box center [252, 12] width 53 height 25
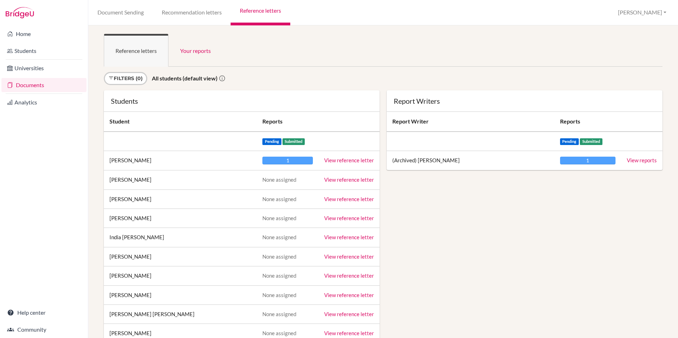
click at [24, 84] on link "Documents" at bounding box center [43, 85] width 85 height 14
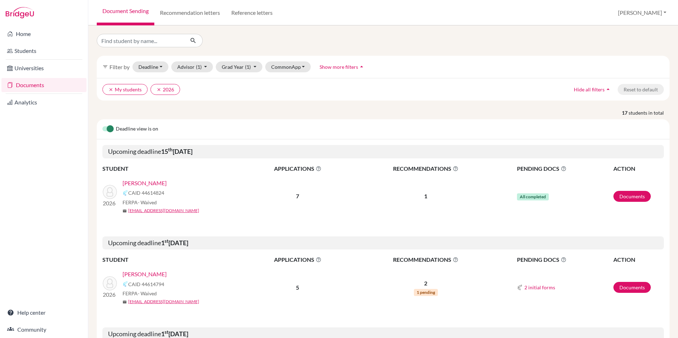
click at [102, 125] on label at bounding box center [102, 125] width 0 height 0
click at [106, 127] on input "checkbox" at bounding box center [105, 128] width 6 height 7
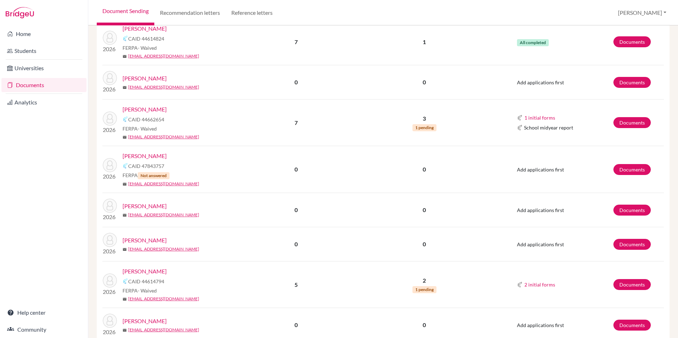
scroll to position [495, 0]
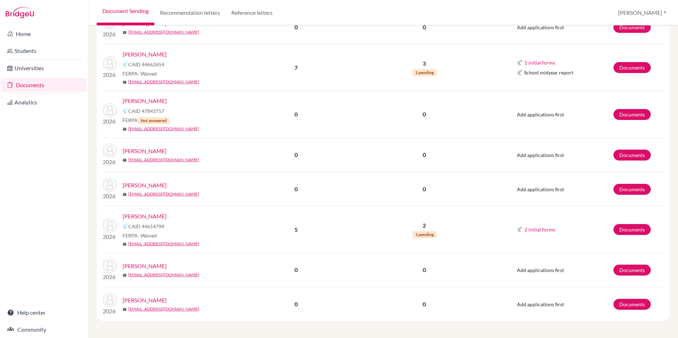
click at [163, 216] on link "[PERSON_NAME]" at bounding box center [145, 216] width 44 height 8
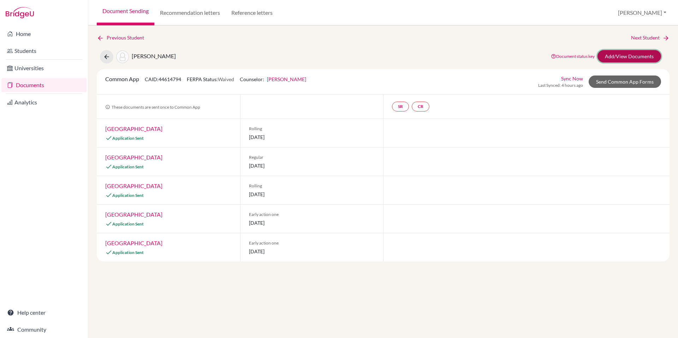
click at [627, 59] on link "Add/View Documents" at bounding box center [629, 56] width 64 height 12
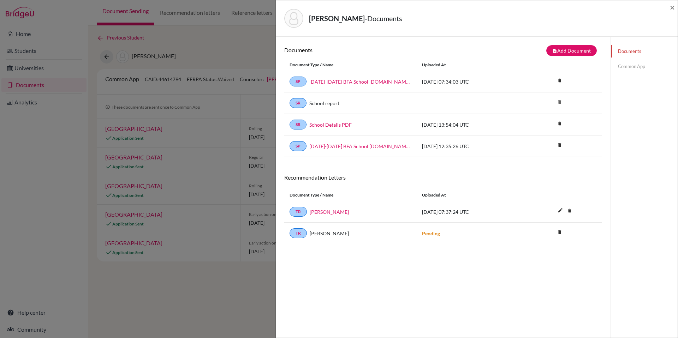
click at [631, 69] on link "Common App" at bounding box center [644, 66] width 67 height 12
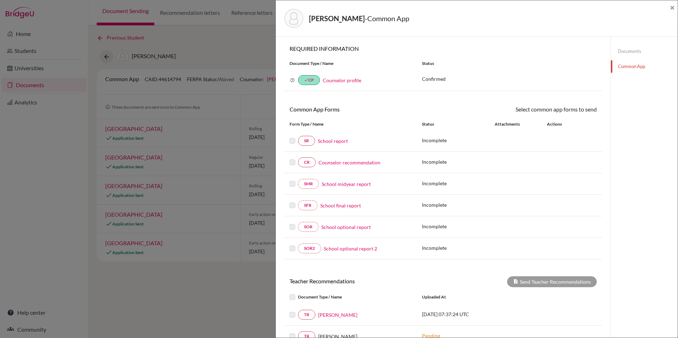
click at [332, 143] on link "School report" at bounding box center [333, 140] width 30 height 7
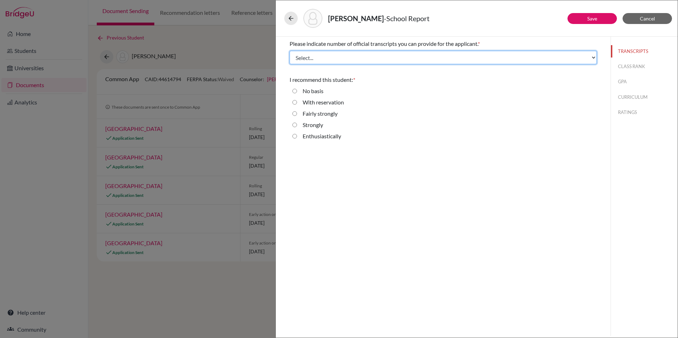
click at [352, 55] on select "Select... 1 2 3 4" at bounding box center [443, 57] width 307 height 13
click at [290, 51] on select "Select... 1 2 3 4" at bounding box center [443, 57] width 307 height 13
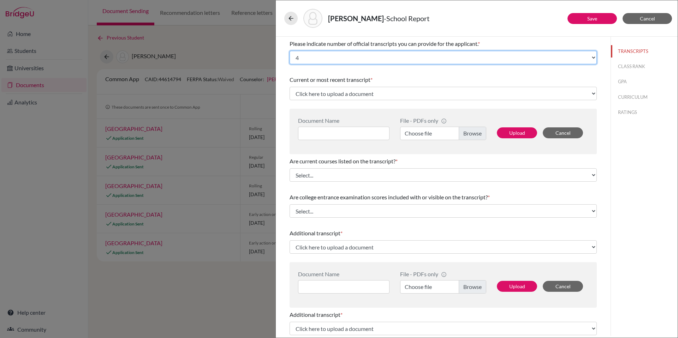
click at [344, 57] on select "Select... 1 2 3 4" at bounding box center [443, 57] width 307 height 13
select select "3"
click at [290, 51] on select "Select... 1 2 3 4" at bounding box center [443, 57] width 307 height 13
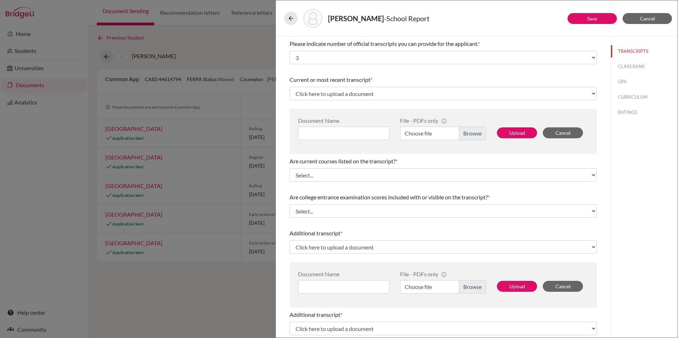
click at [344, 48] on div "Please indicate number of official transcripts you can provide for the applican…" at bounding box center [443, 44] width 307 height 8
click at [467, 134] on label "Choose file" at bounding box center [443, 133] width 86 height 13
click at [467, 134] on input "Choose file" at bounding box center [443, 133] width 86 height 13
click at [344, 130] on input at bounding box center [343, 133] width 91 height 13
paste input "[PERSON_NAME] Junior Transcript"
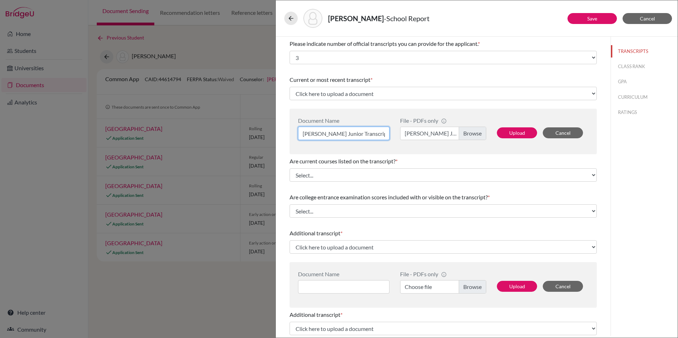
scroll to position [0, 10]
type input "[PERSON_NAME] Junior Transcript"
click at [510, 133] on button "Upload" at bounding box center [517, 132] width 40 height 11
select select "676735"
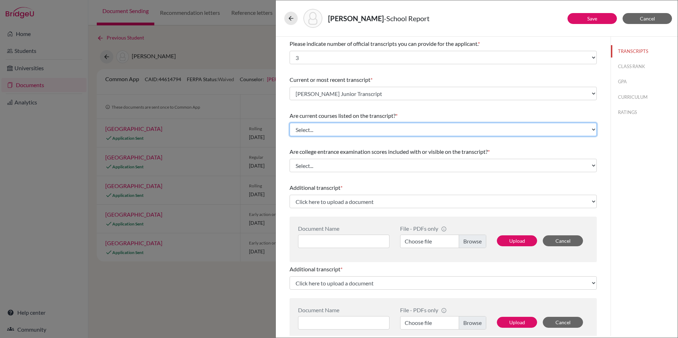
click at [373, 130] on select "Select... Yes No" at bounding box center [443, 129] width 307 height 13
select select "1"
click at [290, 123] on select "Select... Yes No" at bounding box center [443, 129] width 307 height 13
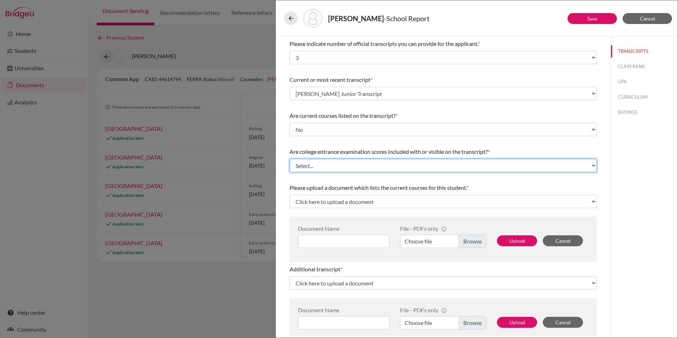
click at [389, 166] on select "Select... Yes No" at bounding box center [443, 165] width 307 height 13
select select "0"
click at [290, 159] on select "Select... Yes No" at bounding box center [443, 165] width 307 height 13
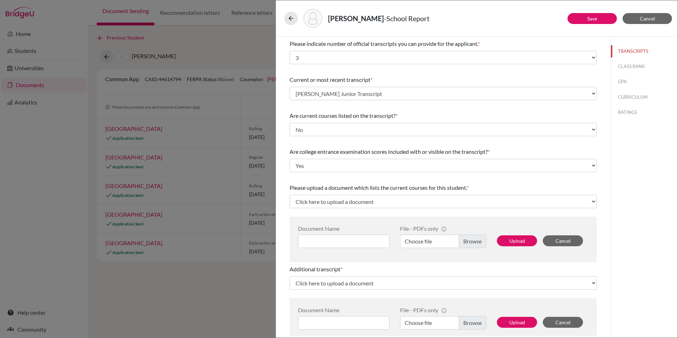
click at [411, 180] on div "Please indicate number of official transcripts you can provide for the applican…" at bounding box center [443, 311] width 307 height 549
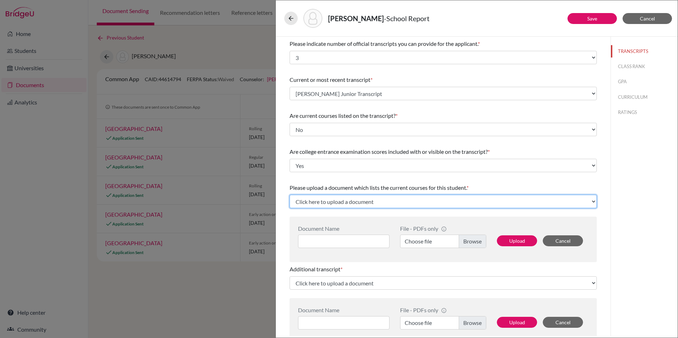
click at [423, 200] on select "Click here to upload a document Upload New File" at bounding box center [443, 201] width 307 height 13
select select "Upload New File"
click at [290, 195] on select "Click here to upload a document Upload New File" at bounding box center [443, 201] width 307 height 13
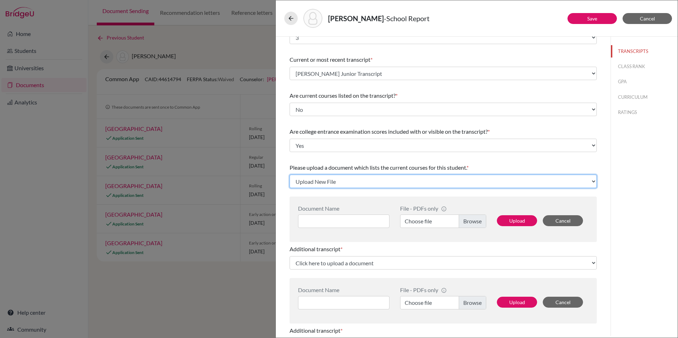
scroll to position [22, 0]
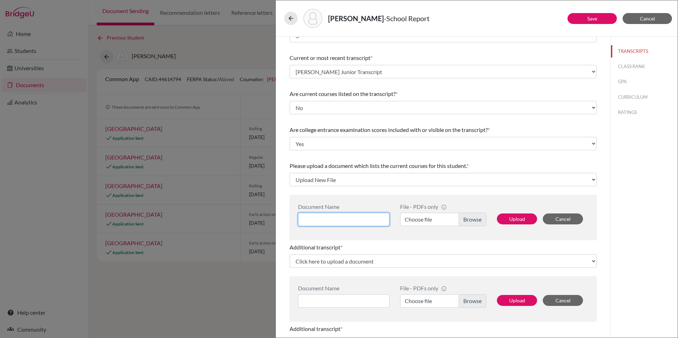
click at [362, 220] on input at bounding box center [343, 219] width 91 height 13
click at [475, 219] on label "Choose file" at bounding box center [443, 219] width 86 height 13
click at [475, 219] on input "Choose file" at bounding box center [443, 219] width 86 height 13
click at [332, 214] on input at bounding box center [343, 219] width 91 height 13
paste input "[PERSON_NAME] Course List"
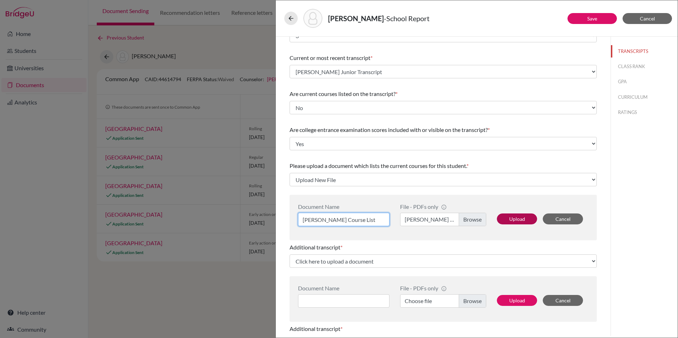
type input "[PERSON_NAME] Course List"
click at [525, 218] on button "Upload" at bounding box center [517, 219] width 40 height 11
select select "676736"
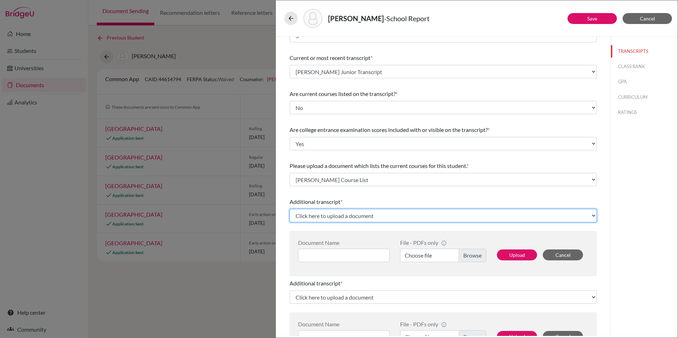
click at [404, 218] on select "Click here to upload a document Upload New File" at bounding box center [443, 215] width 307 height 13
select select "Upload New File"
click at [290, 209] on select "Click here to upload a document Upload New File" at bounding box center [443, 215] width 307 height 13
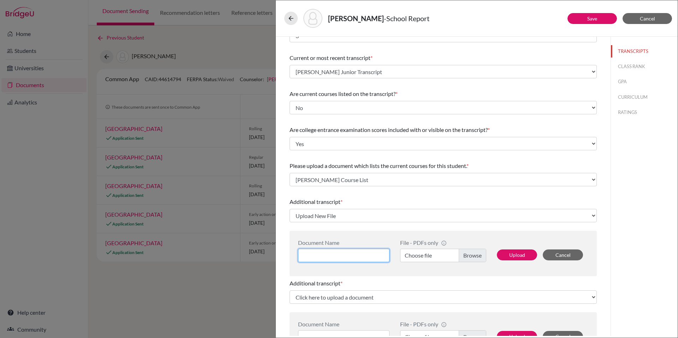
click at [368, 256] on input at bounding box center [343, 255] width 91 height 13
click at [472, 256] on label "Choose file" at bounding box center [443, 255] width 86 height 13
click at [472, 256] on input "Choose file" at bounding box center [443, 255] width 86 height 13
click at [356, 255] on input at bounding box center [343, 255] width 91 height 13
paste input "[PERSON_NAME] Transfer Transcript"
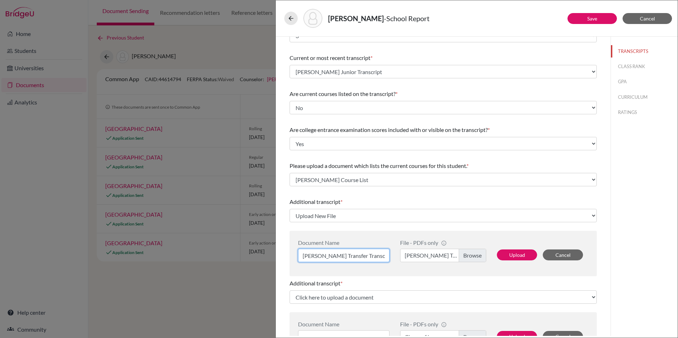
scroll to position [0, 14]
type input "[PERSON_NAME] Transfer Transcript"
click at [524, 257] on button "Upload" at bounding box center [517, 255] width 40 height 11
select select "676737"
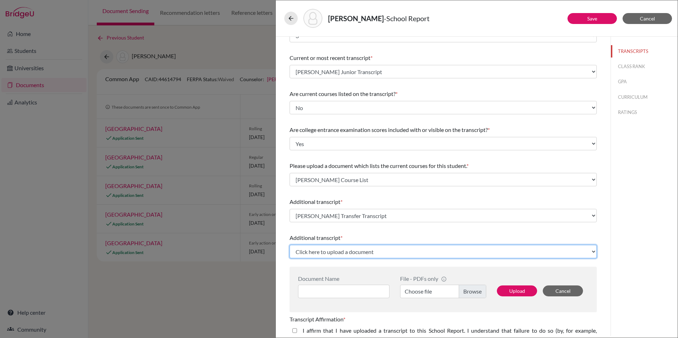
click at [433, 253] on select "Click here to upload a document Upload New File" at bounding box center [443, 251] width 307 height 13
select select "Upload New File"
click at [290, 245] on select "Click here to upload a document Upload New File" at bounding box center [443, 251] width 307 height 13
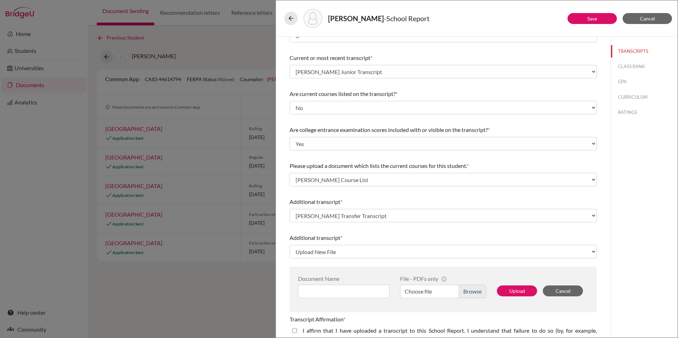
click at [466, 292] on label "Choose file" at bounding box center [443, 291] width 86 height 13
click at [466, 292] on input "Choose file" at bounding box center [443, 291] width 86 height 13
click at [314, 292] on input at bounding box center [343, 291] width 91 height 13
type input "[PERSON_NAME] Transfer Transcript 2"
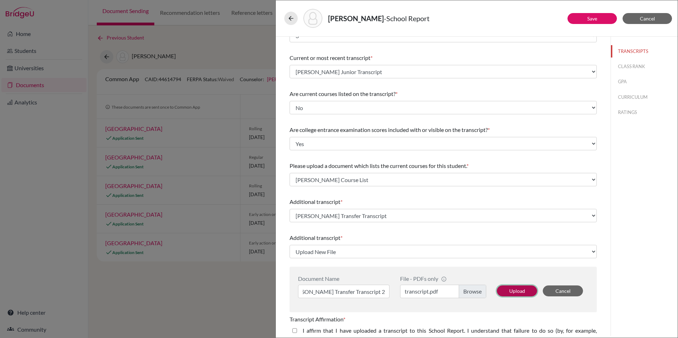
click at [503, 293] on button "Upload" at bounding box center [517, 291] width 40 height 11
select select "676738"
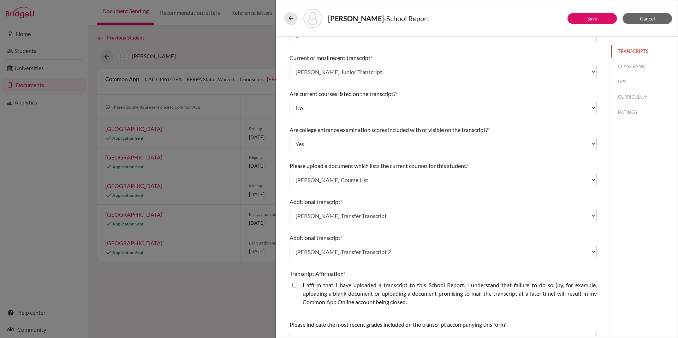
scroll to position [113, 0]
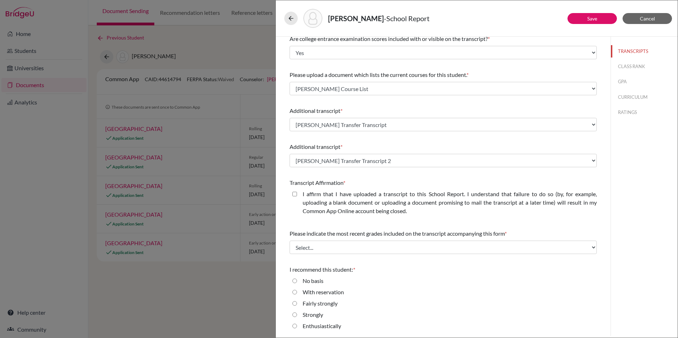
click at [295, 194] on closed\ "I affirm that I have uploaded a transcript to this School Report. I understand …" at bounding box center [294, 194] width 5 height 8
checkbox closed\ "true"
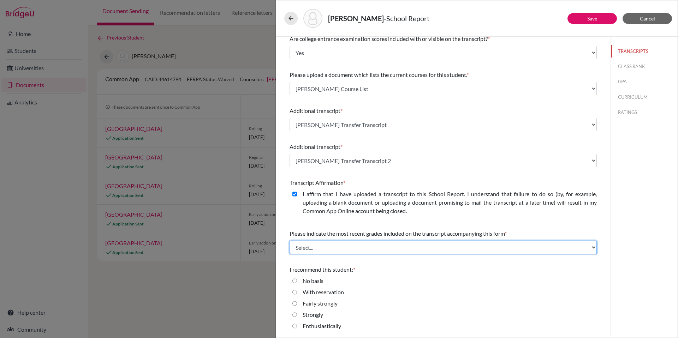
click at [468, 248] on select "Select... Final junior year grades 1st Quarter senior year grades 2nd Quarter/1…" at bounding box center [443, 247] width 307 height 13
select select "0"
click at [290, 241] on select "Select... Final junior year grades 1st Quarter senior year grades 2nd Quarter/1…" at bounding box center [443, 247] width 307 height 13
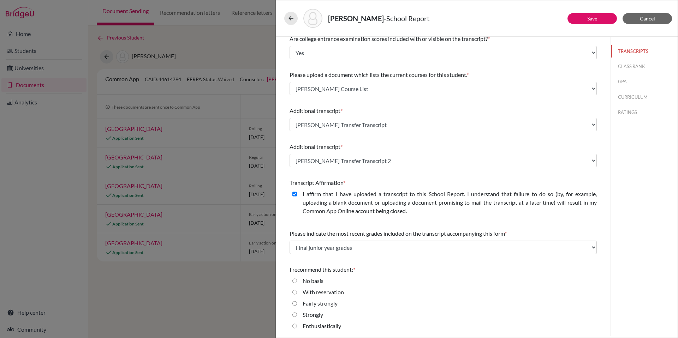
click at [311, 315] on label "Strongly" at bounding box center [313, 315] width 20 height 8
click at [297, 315] on input "Strongly" at bounding box center [294, 315] width 5 height 8
radio input "true"
click at [618, 67] on button "CLASS RANK" at bounding box center [644, 66] width 67 height 12
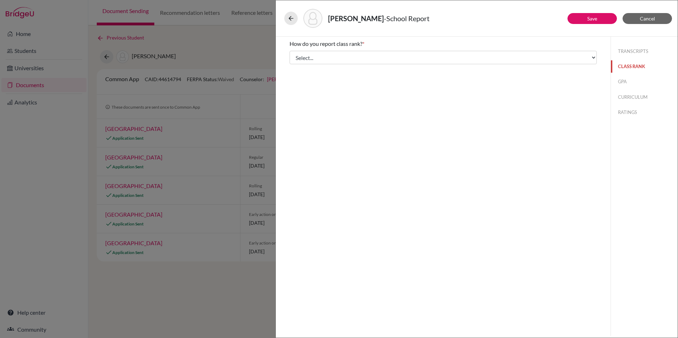
scroll to position [0, 0]
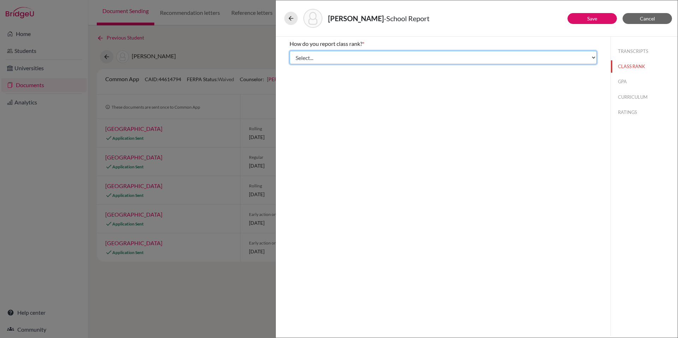
click at [561, 58] on select "Select... Exact Decile Quintile Quartile None" at bounding box center [443, 57] width 307 height 13
select select "5"
click at [290, 51] on select "Select... Exact Decile Quintile Quartile None" at bounding box center [443, 57] width 307 height 13
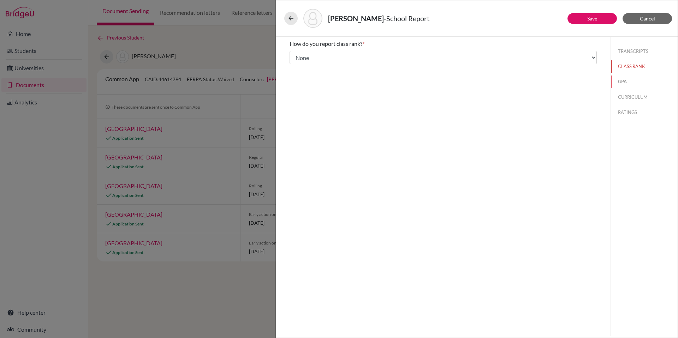
click at [620, 82] on button "GPA" at bounding box center [644, 82] width 67 height 12
click at [304, 54] on label "Yes" at bounding box center [307, 55] width 8 height 8
click at [297, 54] on input "Yes" at bounding box center [294, 55] width 5 height 8
radio input "true"
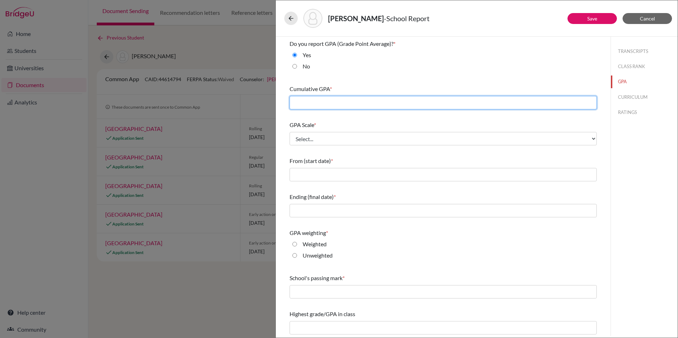
click at [316, 103] on input "text" at bounding box center [443, 102] width 307 height 13
type input "3.9725"
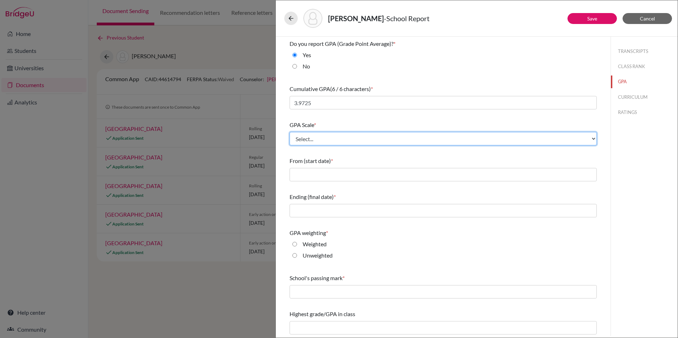
click at [343, 138] on select "Select... 4 5 6 7 8 9 10 11 12 13 14 15 16 17 18 19 20 100" at bounding box center [443, 138] width 307 height 13
select select "5"
click at [290, 132] on select "Select... 4 5 6 7 8 9 10 11 12 13 14 15 16 17 18 19 20 100" at bounding box center [443, 138] width 307 height 13
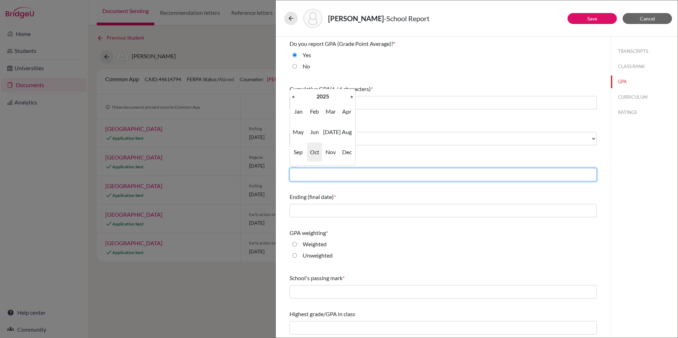
click at [341, 177] on input "text" at bounding box center [443, 174] width 307 height 13
type input "08/2024"
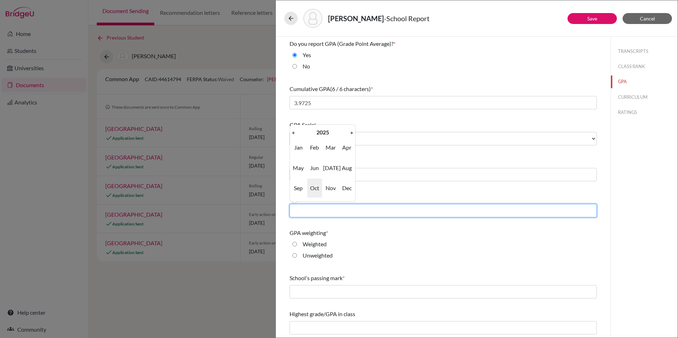
click at [347, 208] on input "text" at bounding box center [443, 210] width 307 height 13
type input "06/2025"
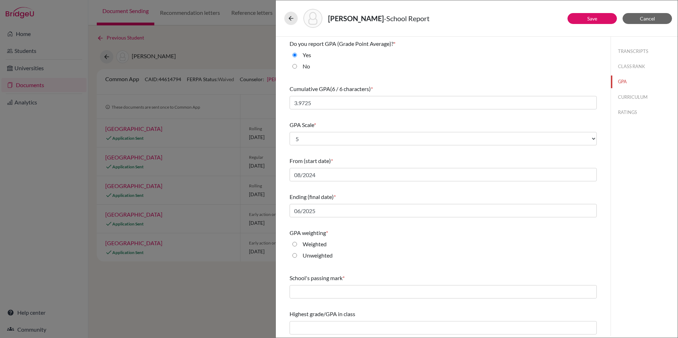
click at [320, 244] on label "Weighted" at bounding box center [315, 244] width 24 height 8
click at [297, 244] on input "Weighted" at bounding box center [294, 244] width 5 height 8
radio input "true"
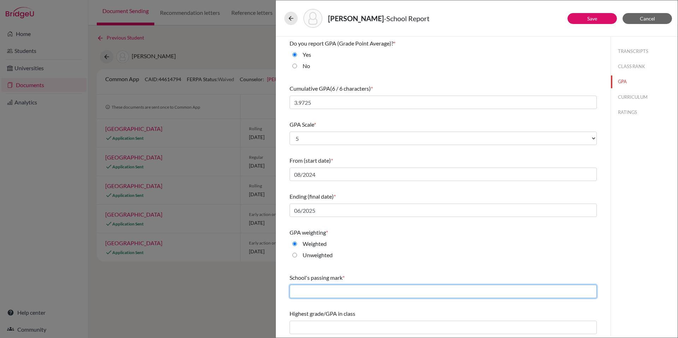
click at [352, 293] on input "text" at bounding box center [443, 291] width 307 height 13
type input "60"
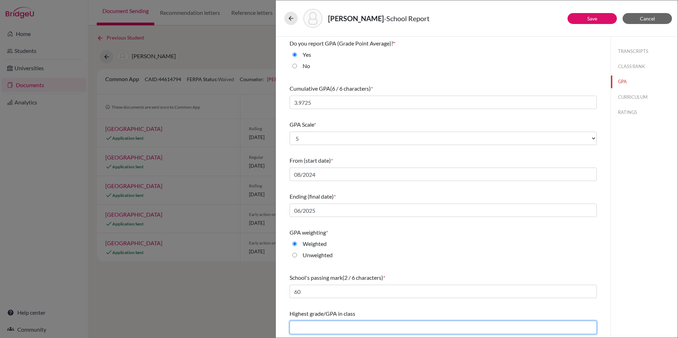
click at [340, 332] on input "text" at bounding box center [443, 327] width 307 height 13
type input "4.4178"
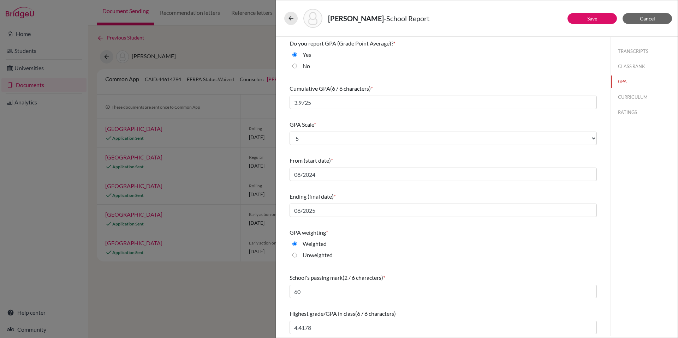
click at [407, 310] on div "Highest grade/GPA in class (6 / 6 characters)" at bounding box center [443, 314] width 307 height 8
click at [620, 97] on button "CURRICULUM" at bounding box center [644, 97] width 67 height 12
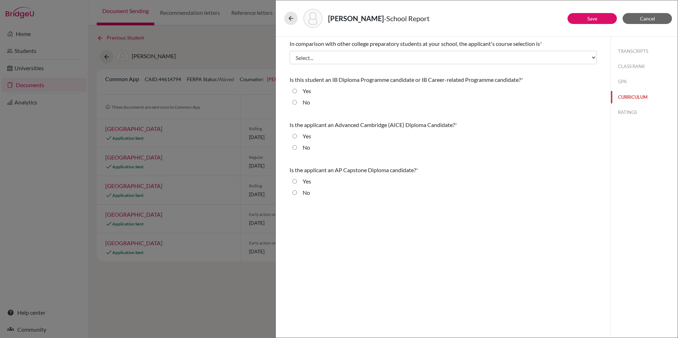
scroll to position [0, 0]
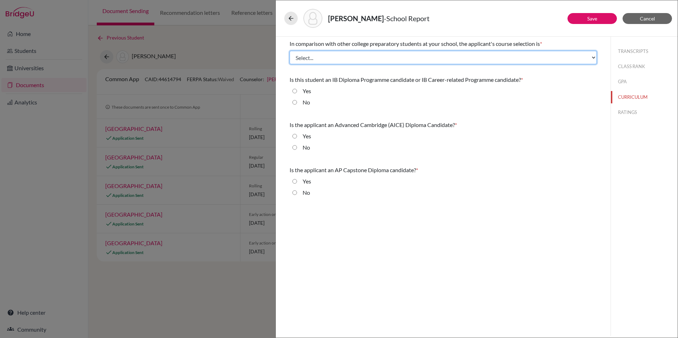
click at [392, 56] on select "Select... Less than demanding Average Demanding Very demanding Most demanding P…" at bounding box center [443, 57] width 307 height 13
select select "3"
click at [290, 51] on select "Select... Less than demanding Average Demanding Very demanding Most demanding P…" at bounding box center [443, 57] width 307 height 13
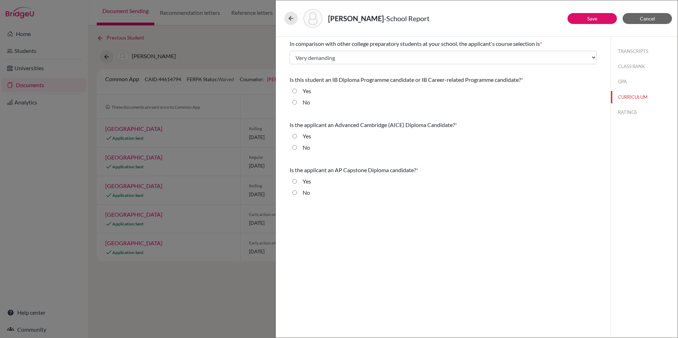
click at [307, 104] on label "No" at bounding box center [306, 102] width 7 height 8
click at [297, 104] on input "No" at bounding box center [294, 102] width 5 height 8
radio input "true"
click at [301, 147] on div "No" at bounding box center [303, 148] width 13 height 11
click at [294, 147] on input "No" at bounding box center [294, 147] width 5 height 8
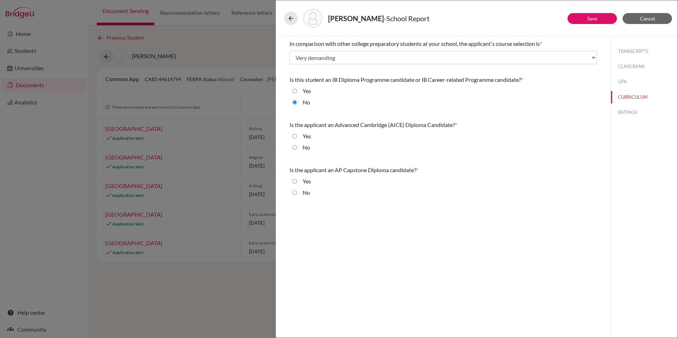
radio input "true"
click at [294, 192] on input "No" at bounding box center [294, 193] width 5 height 8
radio input "true"
click at [636, 115] on button "RATINGS" at bounding box center [644, 112] width 67 height 12
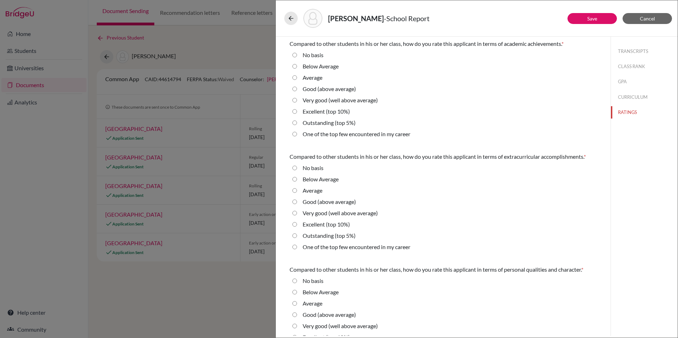
click at [317, 109] on label "Excellent (top 10%)" at bounding box center [326, 111] width 47 height 8
click at [297, 109] on 10\%\) "Excellent (top 10%)" at bounding box center [294, 111] width 5 height 8
radio 10\%\) "true"
click at [313, 224] on label "Excellent (top 10%)" at bounding box center [326, 224] width 47 height 8
click at [297, 224] on 10\%\) "Excellent (top 10%)" at bounding box center [294, 224] width 5 height 8
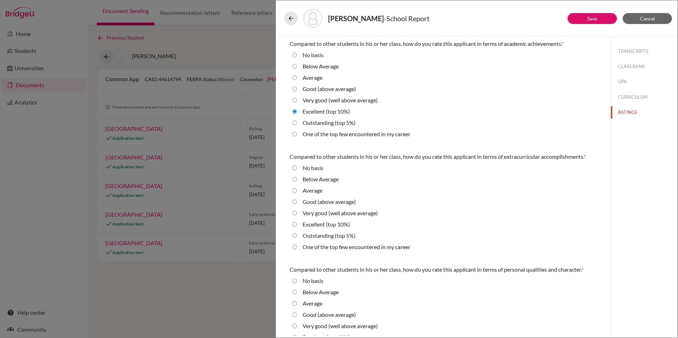
radio 10\%\) "true"
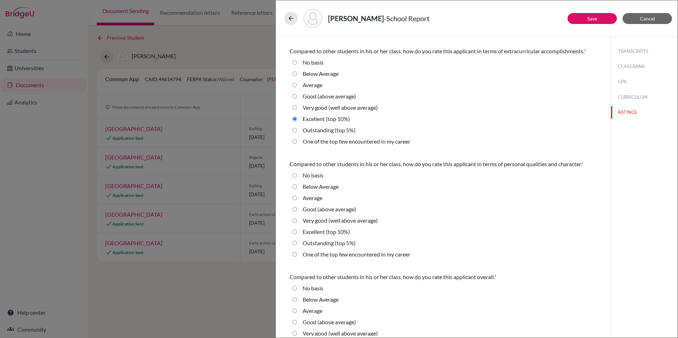
click at [319, 233] on label "Excellent (top 10%)" at bounding box center [326, 232] width 47 height 8
click at [297, 233] on 10\%\) "Excellent (top 10%)" at bounding box center [294, 232] width 5 height 8
radio 10\%\) "true"
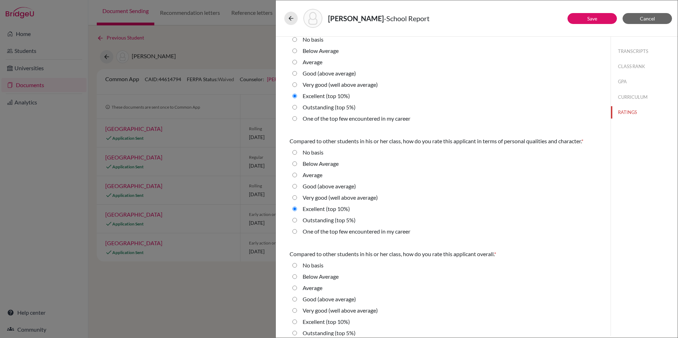
scroll to position [147, 0]
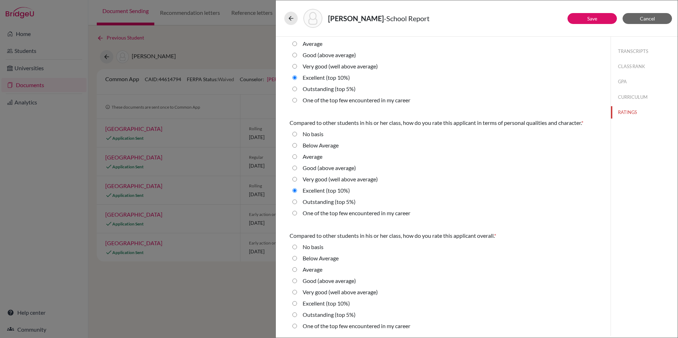
click at [325, 303] on label "Excellent (top 10%)" at bounding box center [326, 303] width 47 height 8
click at [297, 303] on 10\%\) "Excellent (top 10%)" at bounding box center [294, 303] width 5 height 8
radio 10\%\) "true"
click at [602, 20] on button "Save" at bounding box center [591, 18] width 49 height 11
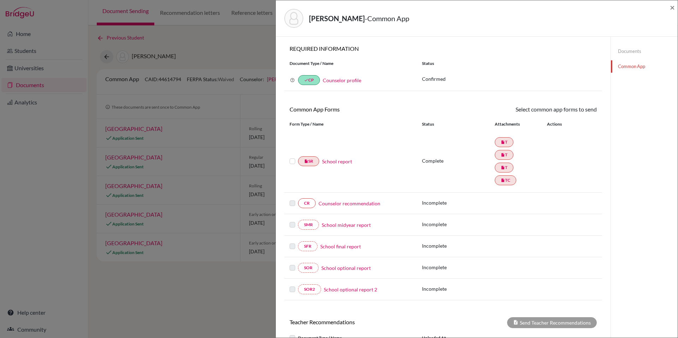
click at [293, 157] on label at bounding box center [293, 157] width 6 height 0
click at [0, 0] on input "checkbox" at bounding box center [0, 0] width 0 height 0
click at [575, 109] on link "Send" at bounding box center [581, 110] width 29 height 11
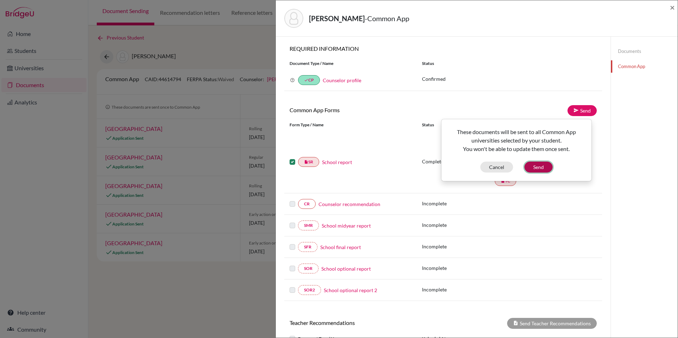
click at [541, 165] on button "Send" at bounding box center [538, 167] width 28 height 11
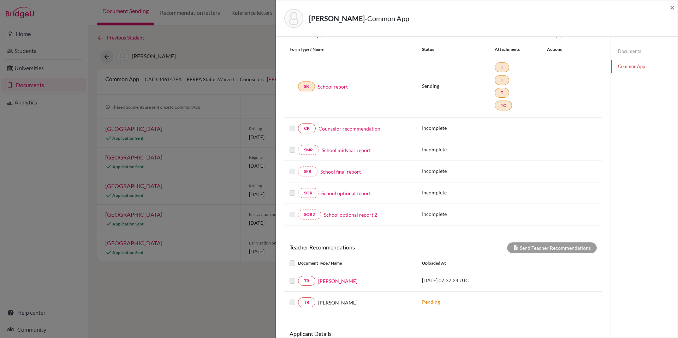
scroll to position [84, 0]
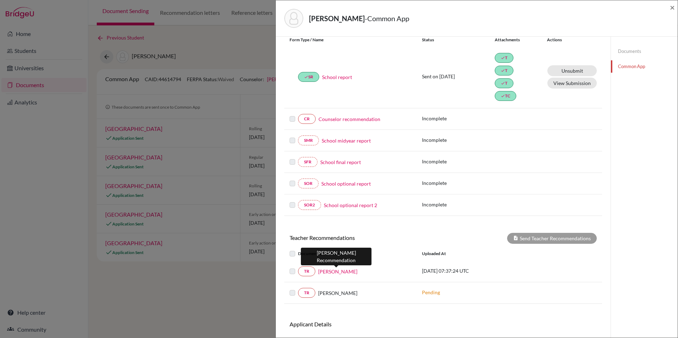
click at [334, 272] on link "[PERSON_NAME]" at bounding box center [337, 271] width 39 height 7
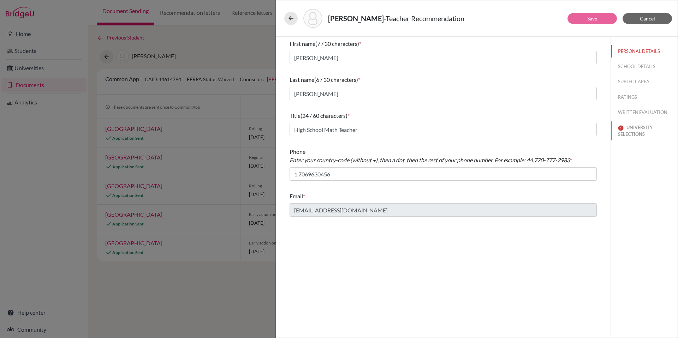
click at [639, 130] on button "UNIVERSITY SELECTIONS" at bounding box center [644, 130] width 67 height 19
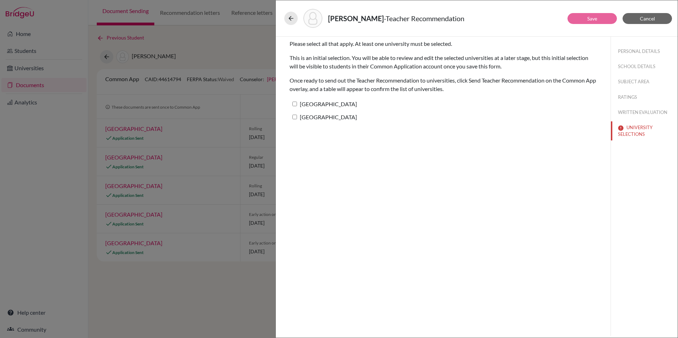
click at [350, 106] on label "[GEOGRAPHIC_DATA]" at bounding box center [323, 104] width 67 height 10
click at [297, 106] on input "[GEOGRAPHIC_DATA]" at bounding box center [294, 104] width 5 height 5
checkbox input "true"
click at [350, 116] on label "[GEOGRAPHIC_DATA]" at bounding box center [323, 117] width 67 height 10
click at [297, 116] on input "[GEOGRAPHIC_DATA]" at bounding box center [294, 117] width 5 height 5
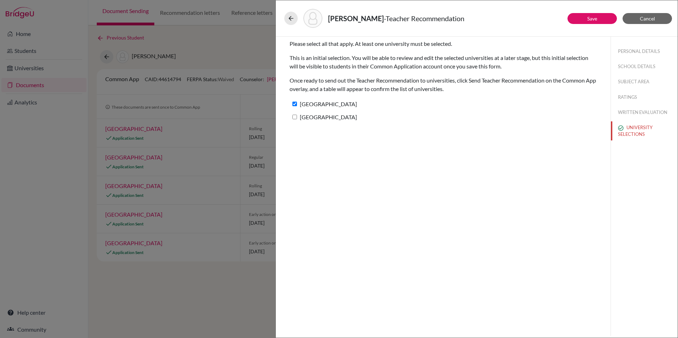
checkbox input "true"
click at [646, 18] on span "Cancel" at bounding box center [647, 19] width 15 height 6
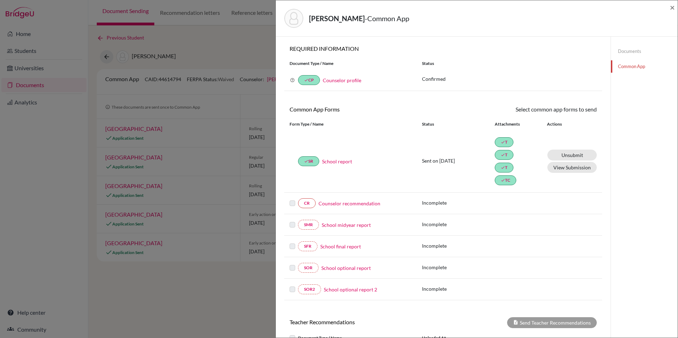
scroll to position [93, 0]
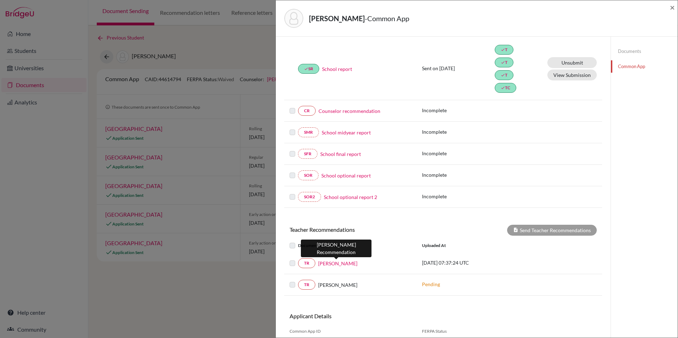
click at [325, 262] on link "[PERSON_NAME]" at bounding box center [337, 263] width 39 height 7
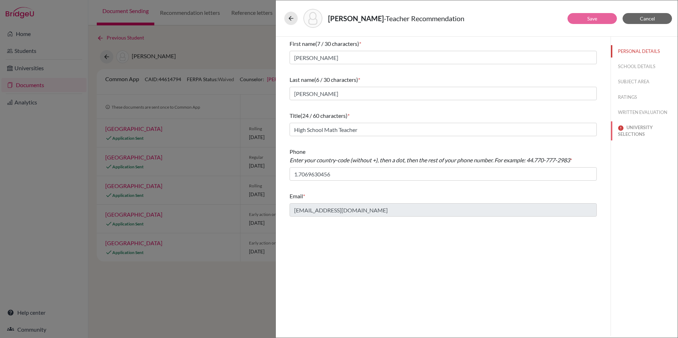
click at [625, 129] on button "UNIVERSITY SELECTIONS" at bounding box center [644, 130] width 67 height 19
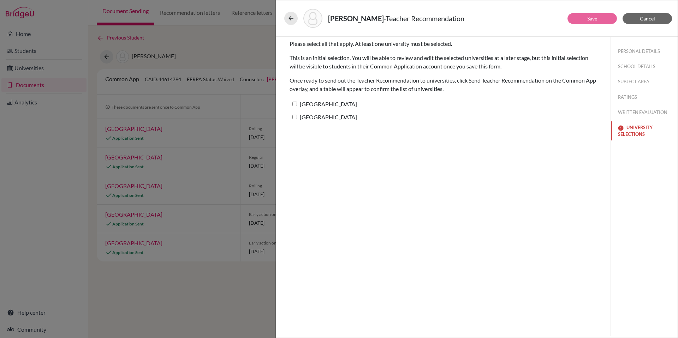
click at [625, 129] on button "UNIVERSITY SELECTIONS" at bounding box center [644, 130] width 67 height 19
click at [346, 104] on label "[GEOGRAPHIC_DATA]" at bounding box center [323, 104] width 67 height 10
click at [297, 104] on input "[GEOGRAPHIC_DATA]" at bounding box center [294, 104] width 5 height 5
checkbox input "true"
click at [346, 115] on label "[GEOGRAPHIC_DATA]" at bounding box center [323, 117] width 67 height 10
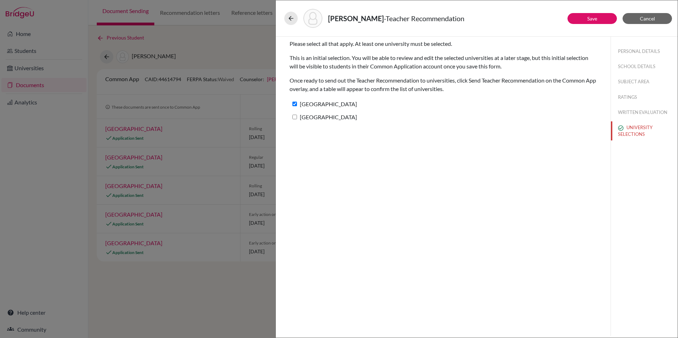
click at [297, 115] on input "[GEOGRAPHIC_DATA]" at bounding box center [294, 117] width 5 height 5
checkbox input "true"
click at [600, 19] on button "Save" at bounding box center [591, 18] width 49 height 11
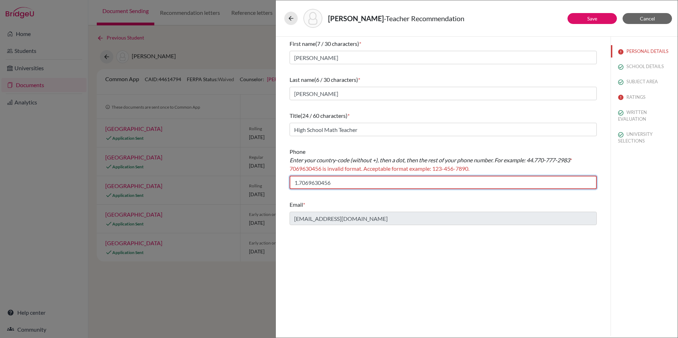
click at [309, 184] on input "1.7069630456" at bounding box center [443, 182] width 307 height 13
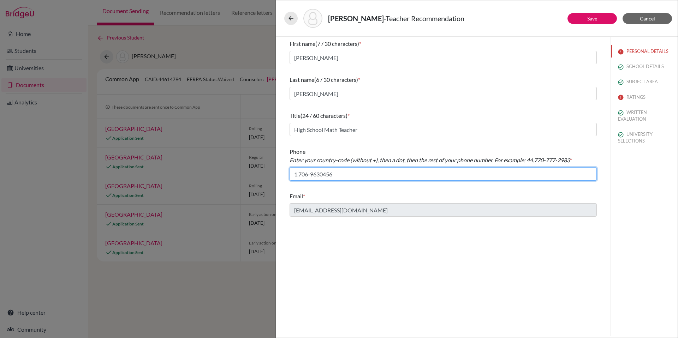
click at [321, 174] on input "1.706-9630456" at bounding box center [443, 173] width 307 height 13
type input "1.706-963-0456"
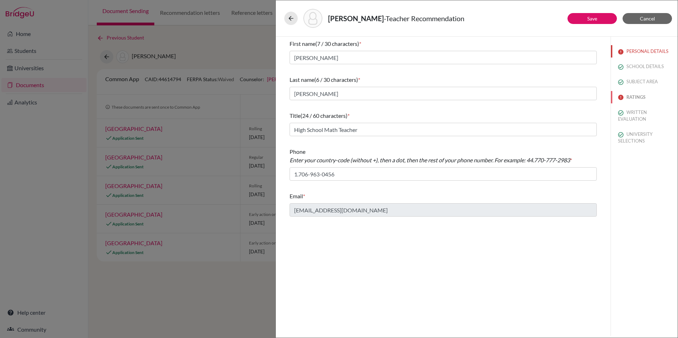
click at [634, 97] on button "RATINGS" at bounding box center [644, 97] width 67 height 12
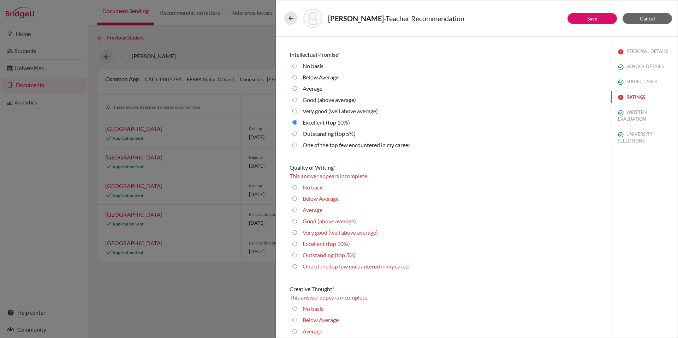
scroll to position [189, 0]
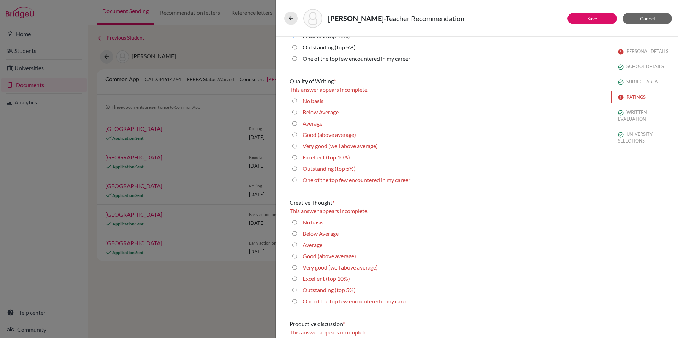
click at [294, 147] on average\) "Very good (well above average)" at bounding box center [294, 146] width 5 height 8
radio average\) "true"
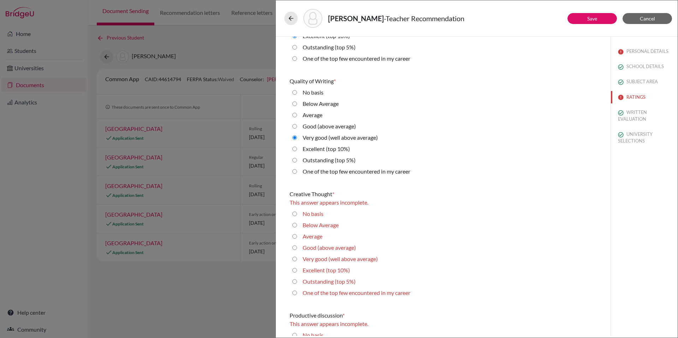
click at [295, 259] on average\) "Very good (well above average)" at bounding box center [294, 259] width 5 height 8
radio average\) "true"
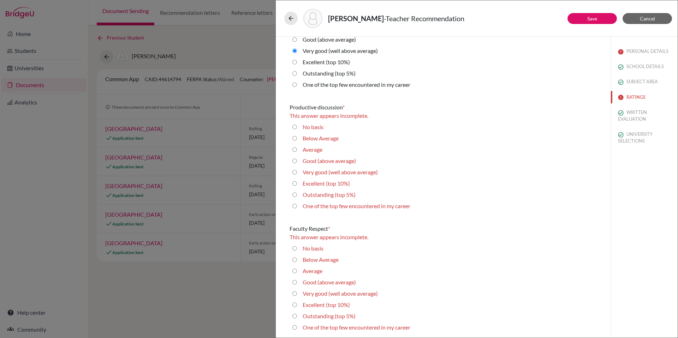
scroll to position [427, 0]
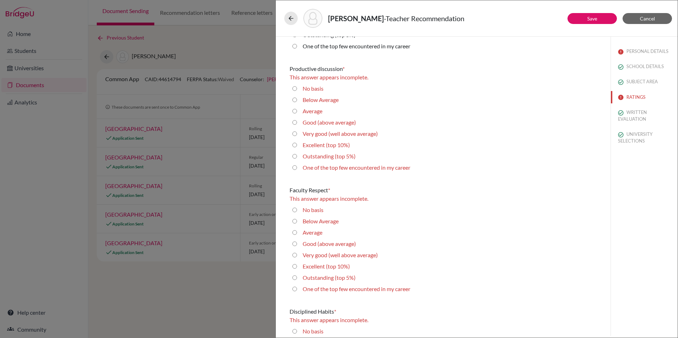
click at [295, 143] on 10\%\) "Excellent (top 10%)" at bounding box center [294, 145] width 5 height 8
radio 10\%\) "true"
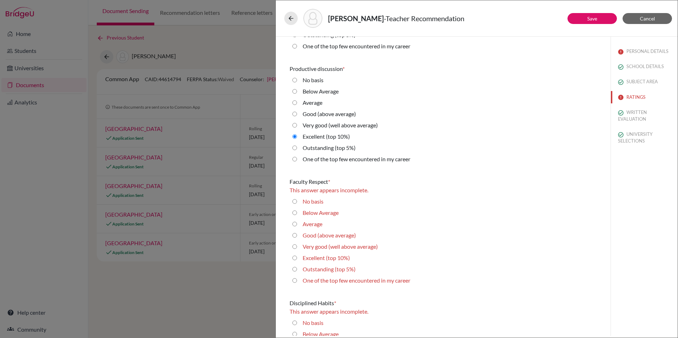
click at [294, 259] on 10\%\) "Excellent (top 10%)" at bounding box center [294, 258] width 5 height 8
radio 10\%\) "true"
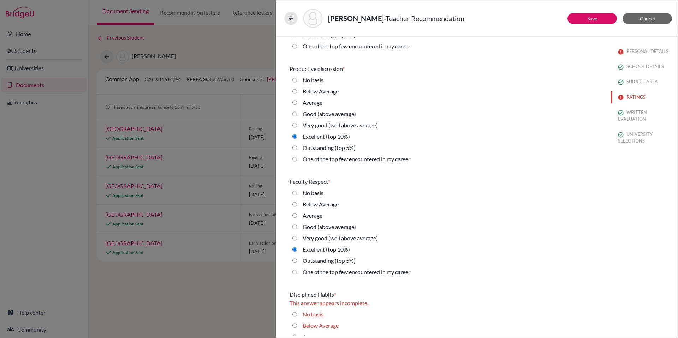
scroll to position [589, 0]
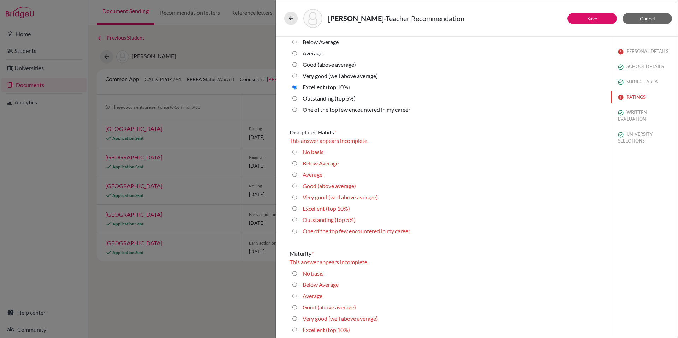
click at [295, 206] on 10\%\) "Excellent (top 10%)" at bounding box center [294, 208] width 5 height 8
radio 10\%\) "true"
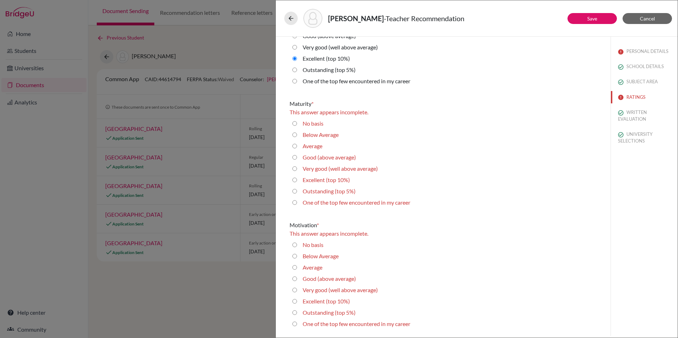
scroll to position [750, 0]
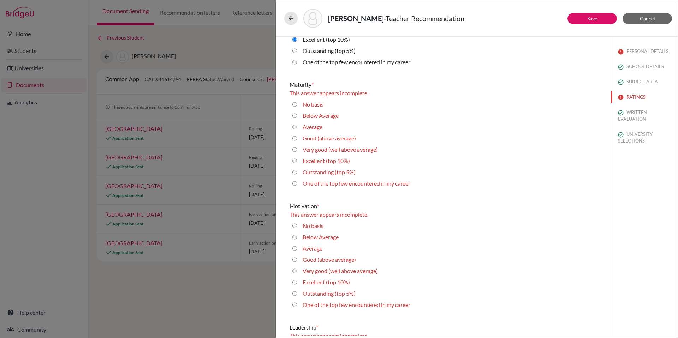
click at [294, 156] on div "Very good (well above average)" at bounding box center [443, 150] width 307 height 11
click at [294, 162] on 10\%\) "Excellent (top 10%)" at bounding box center [294, 161] width 5 height 8
radio 10\%\) "true"
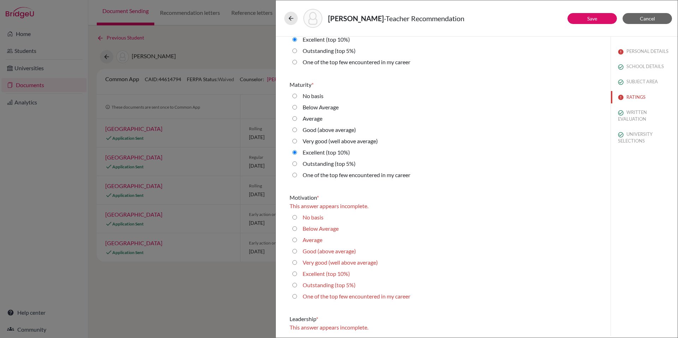
click at [293, 274] on 10\%\) "Excellent (top 10%)" at bounding box center [294, 274] width 5 height 8
radio 10\%\) "true"
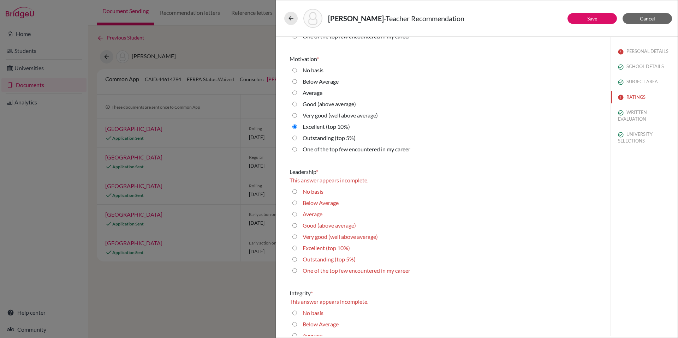
scroll to position [924, 0]
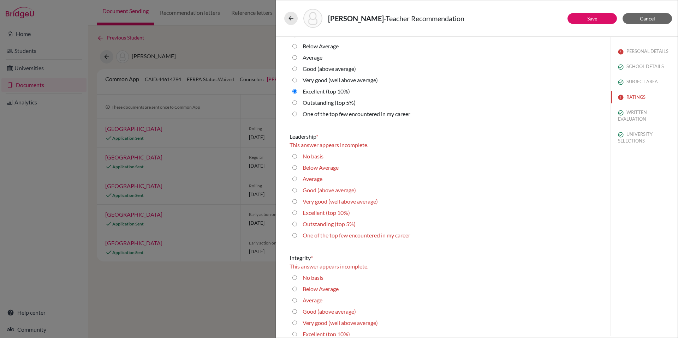
click at [295, 212] on 10\%\) "Excellent (top 10%)" at bounding box center [294, 213] width 5 height 8
radio 10\%\) "true"
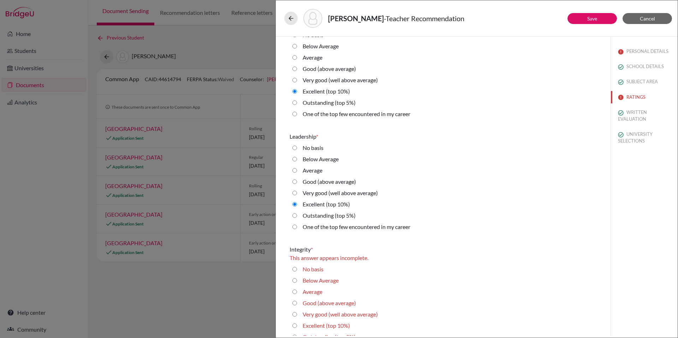
scroll to position [1007, 0]
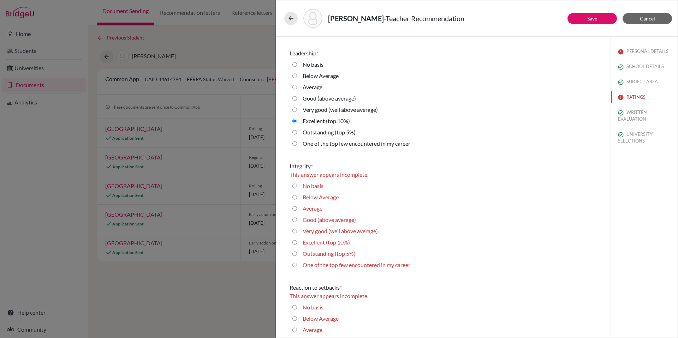
click at [296, 243] on 10\%\) "Excellent (top 10%)" at bounding box center [294, 242] width 5 height 8
radio 10\%\) "true"
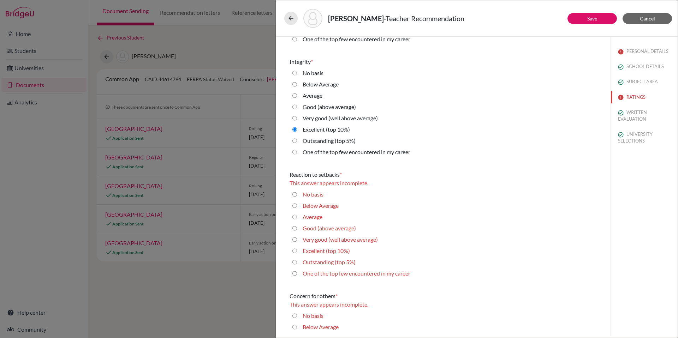
scroll to position [1124, 0]
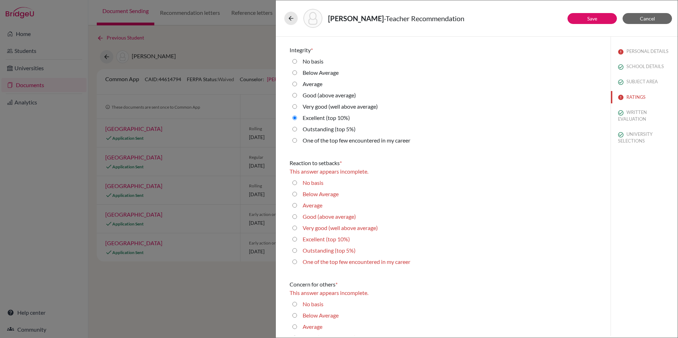
click at [296, 239] on 10\%\) "Excellent (top 10%)" at bounding box center [294, 239] width 5 height 8
radio 10\%\) "true"
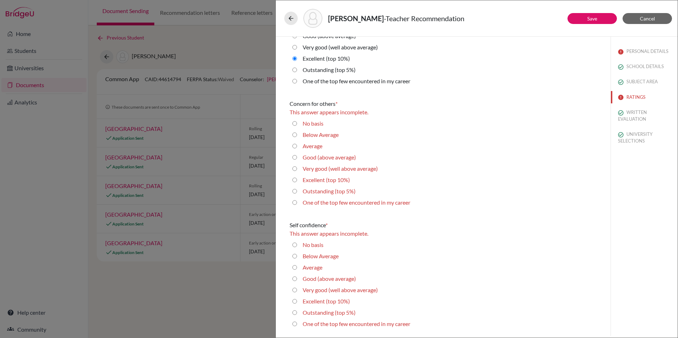
scroll to position [1306, 0]
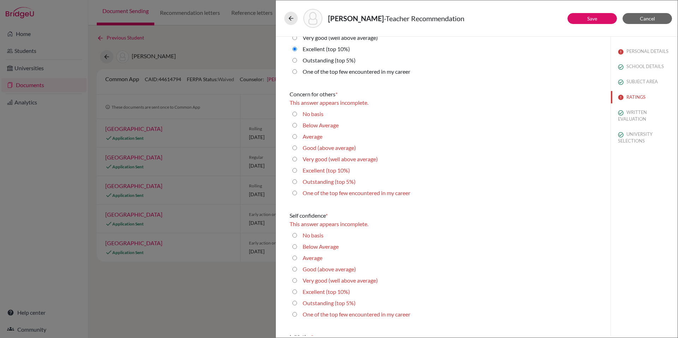
click at [296, 171] on 10\%\) "Excellent (top 10%)" at bounding box center [294, 170] width 5 height 8
radio 10\%\) "true"
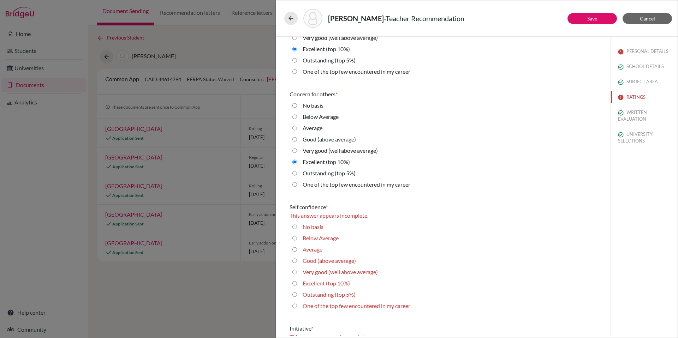
click at [296, 283] on 10\%\) "Excellent (top 10%)" at bounding box center [294, 283] width 5 height 8
radio 10\%\) "true"
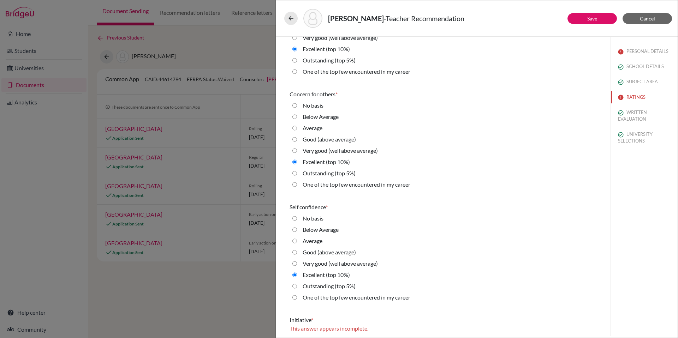
scroll to position [1480, 0]
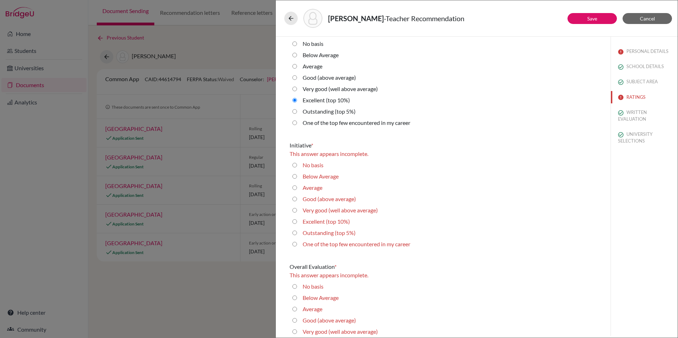
click at [294, 220] on 10\%\) "Excellent (top 10%)" at bounding box center [294, 222] width 5 height 8
radio 10\%\) "true"
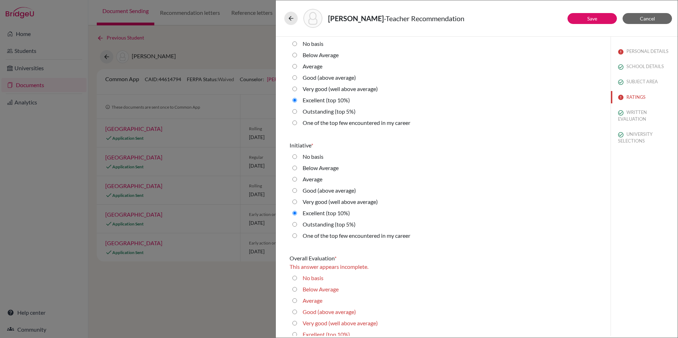
scroll to position [1511, 0]
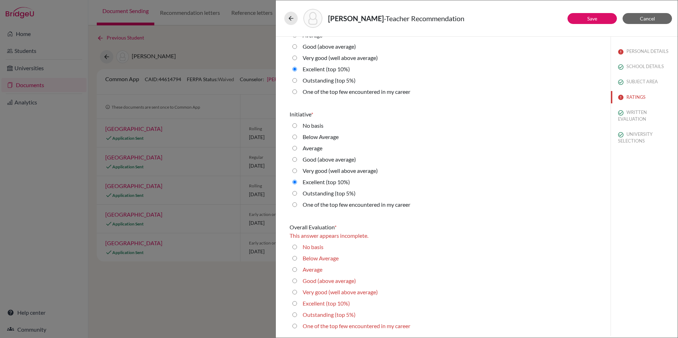
click at [295, 304] on 10\%\) "Excellent (top 10%)" at bounding box center [294, 303] width 5 height 8
radio 10\%\) "true"
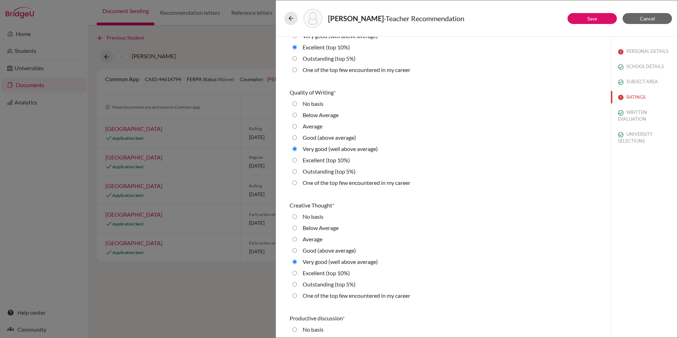
scroll to position [0, 0]
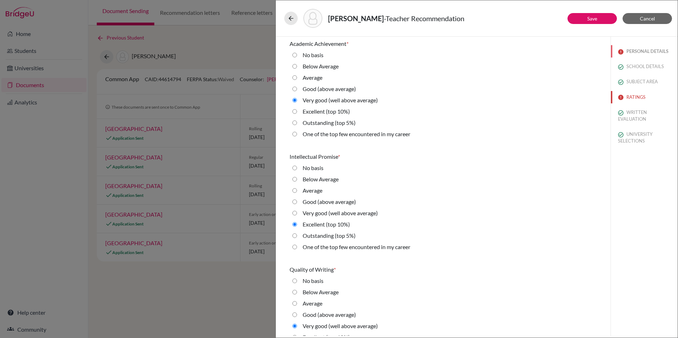
click at [632, 50] on button "PERSONAL DETAILS" at bounding box center [644, 51] width 67 height 12
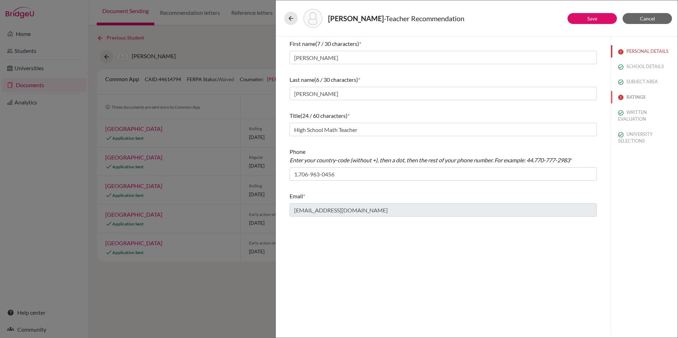
click at [639, 97] on button "RATINGS" at bounding box center [644, 97] width 67 height 12
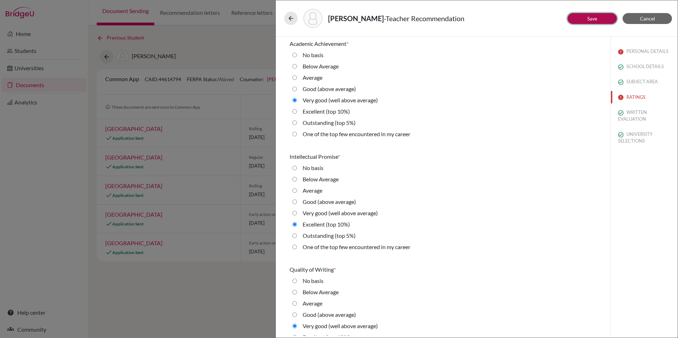
click at [605, 18] on button "Save" at bounding box center [591, 18] width 49 height 11
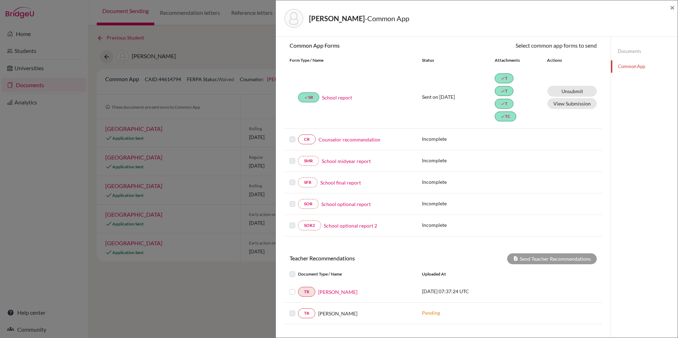
scroll to position [126, 0]
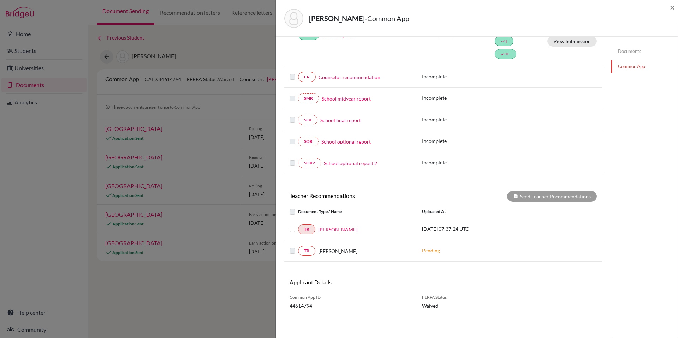
click at [298, 225] on label at bounding box center [298, 225] width 0 height 0
click at [0, 0] on input "checkbox" at bounding box center [0, 0] width 0 height 0
click at [566, 196] on button "Send Teacher Recommendations" at bounding box center [552, 196] width 90 height 11
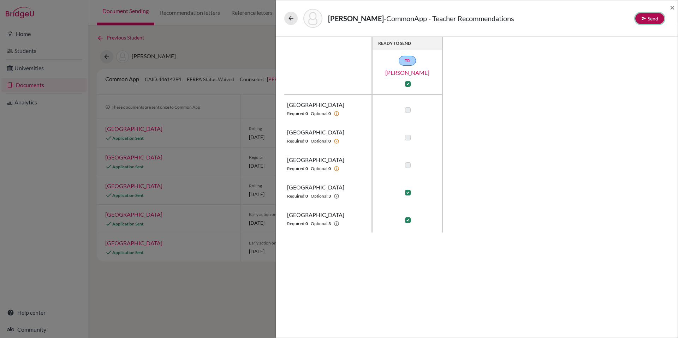
click at [649, 20] on button "Send" at bounding box center [649, 18] width 29 height 11
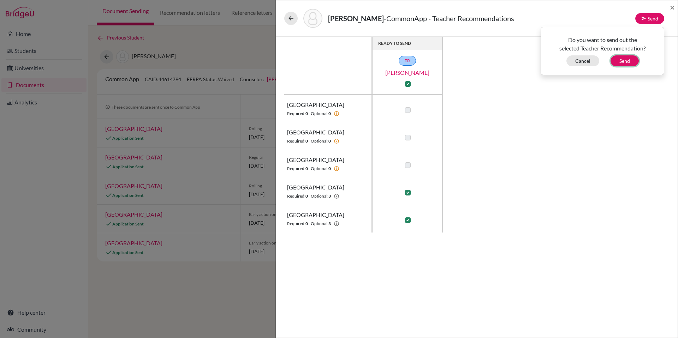
click at [630, 61] on button "Send" at bounding box center [625, 60] width 28 height 11
checkbox input "false"
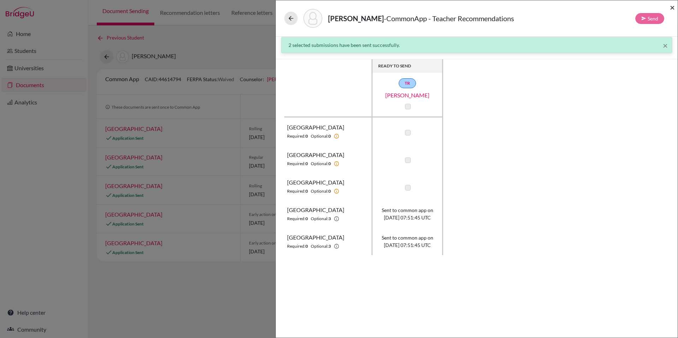
click at [672, 7] on span "×" at bounding box center [672, 7] width 5 height 10
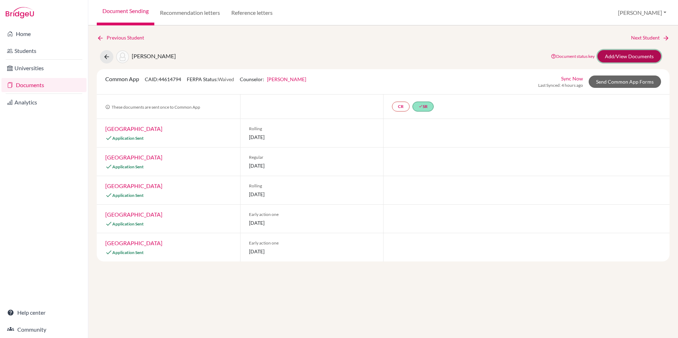
click at [641, 59] on link "Add/View Documents" at bounding box center [629, 56] width 64 height 12
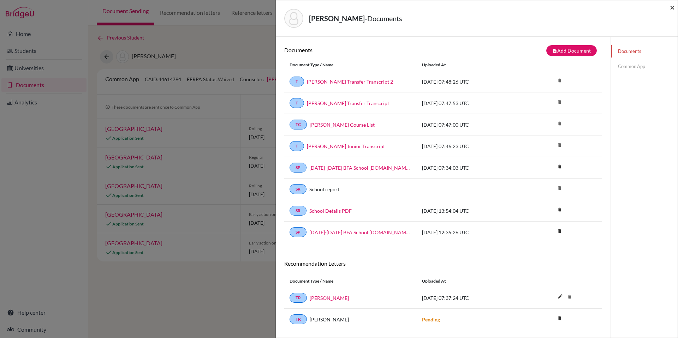
click at [674, 10] on span "×" at bounding box center [672, 7] width 5 height 10
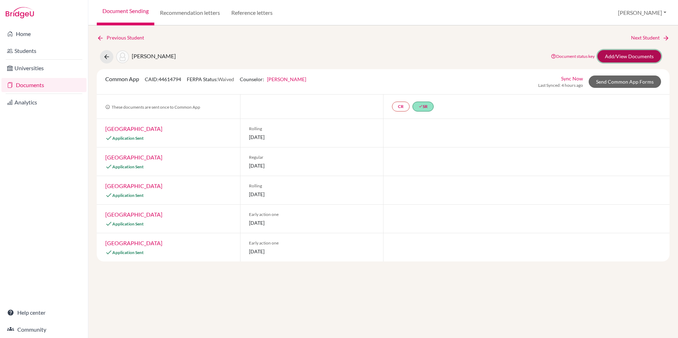
click at [643, 53] on link "Add/View Documents" at bounding box center [629, 56] width 64 height 12
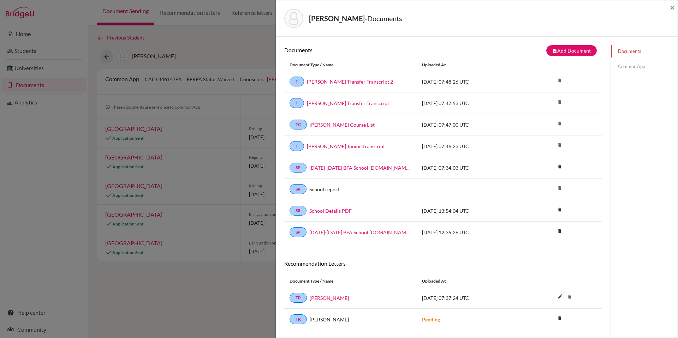
click at [632, 64] on link "Common App" at bounding box center [644, 66] width 67 height 12
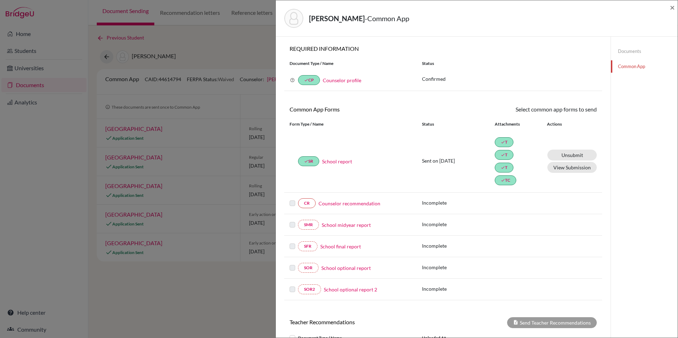
click at [347, 203] on link "Counselor recommendation" at bounding box center [350, 203] width 62 height 7
